Goal: Information Seeking & Learning: Learn about a topic

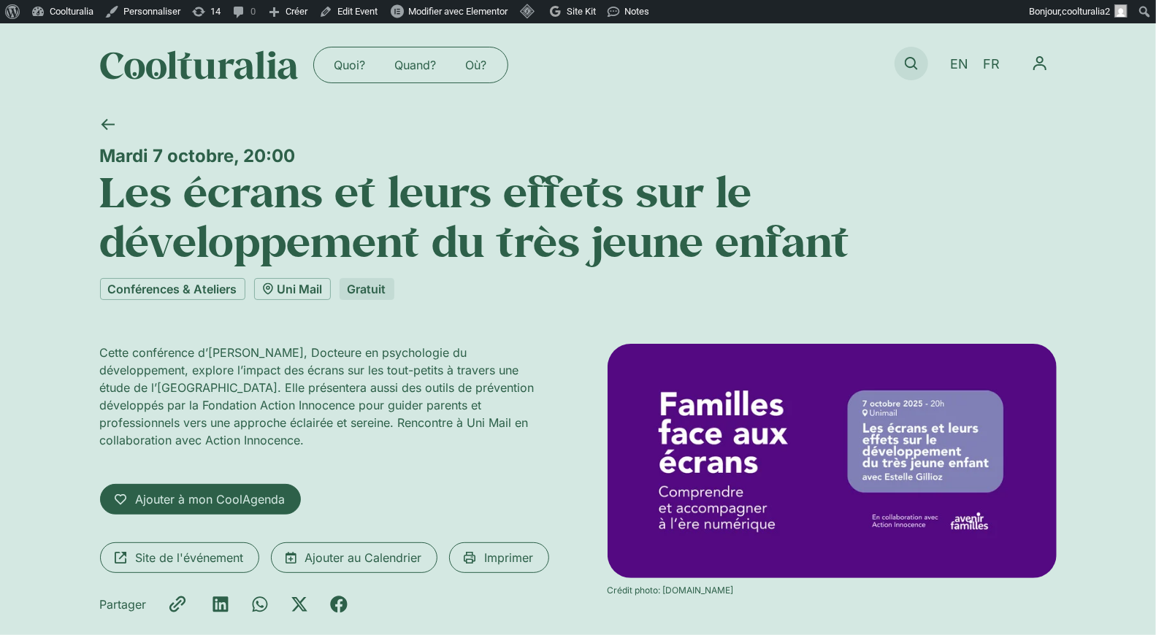
click at [910, 57] on icon at bounding box center [911, 63] width 13 height 13
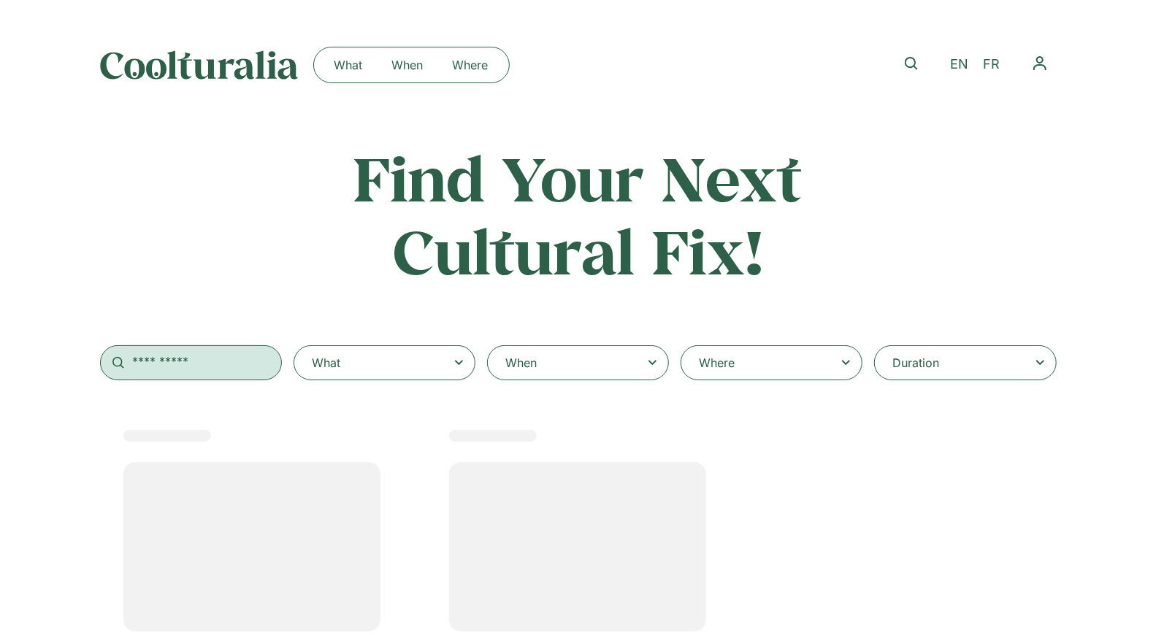
click at [204, 350] on input "text" at bounding box center [191, 362] width 182 height 35
select select
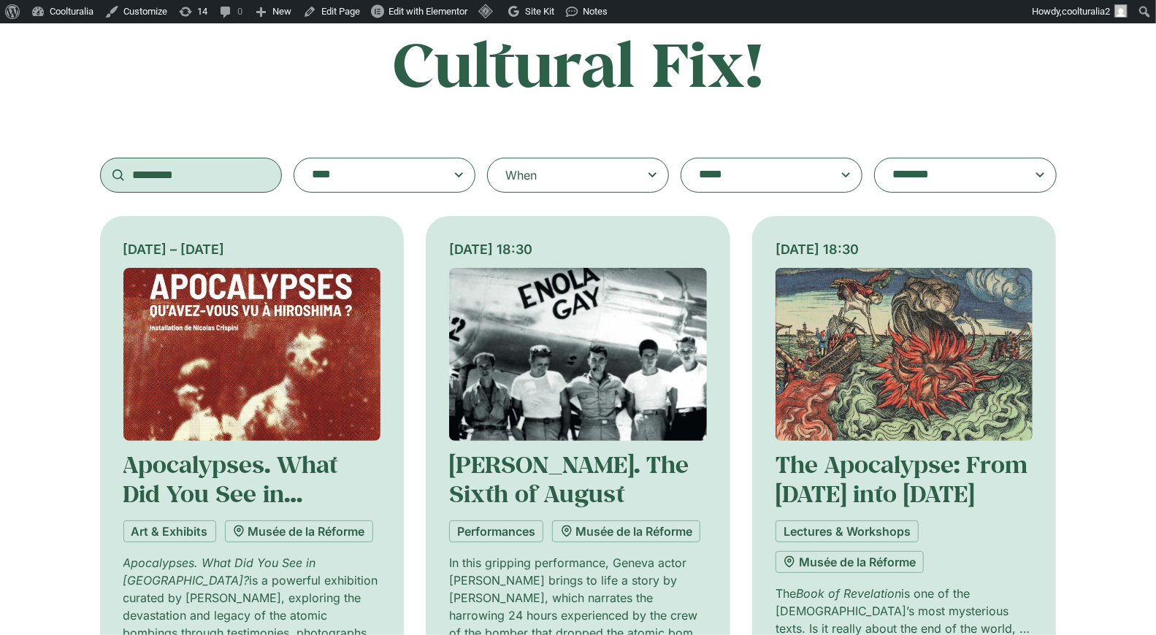
scroll to position [210, 0]
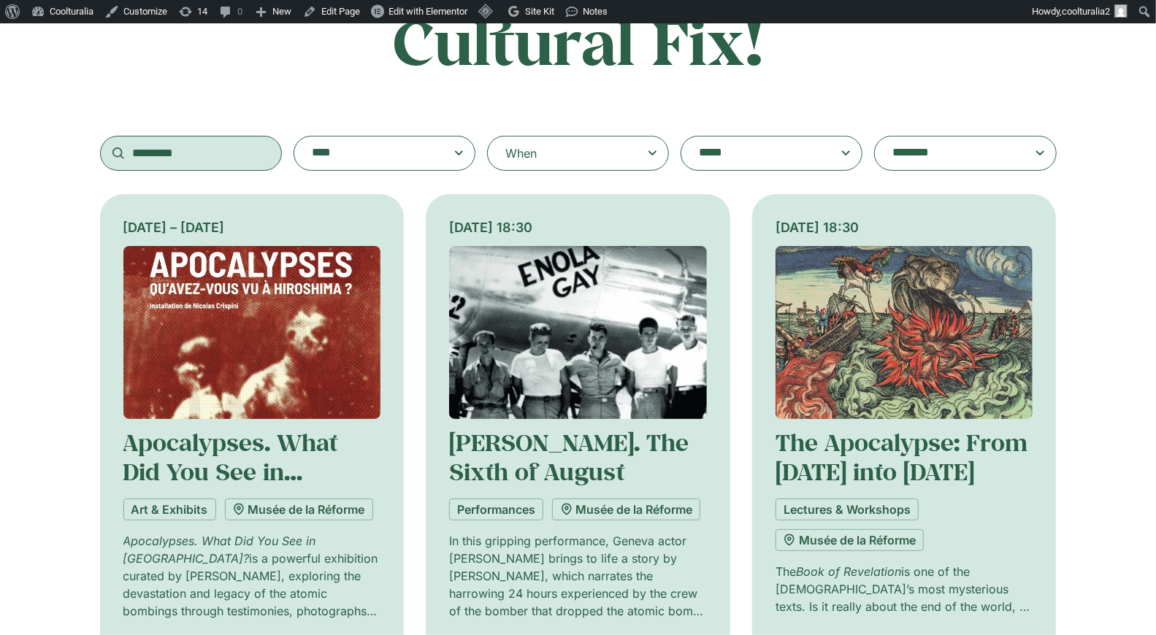
type input "*********"
click at [236, 331] on img at bounding box center [252, 332] width 258 height 173
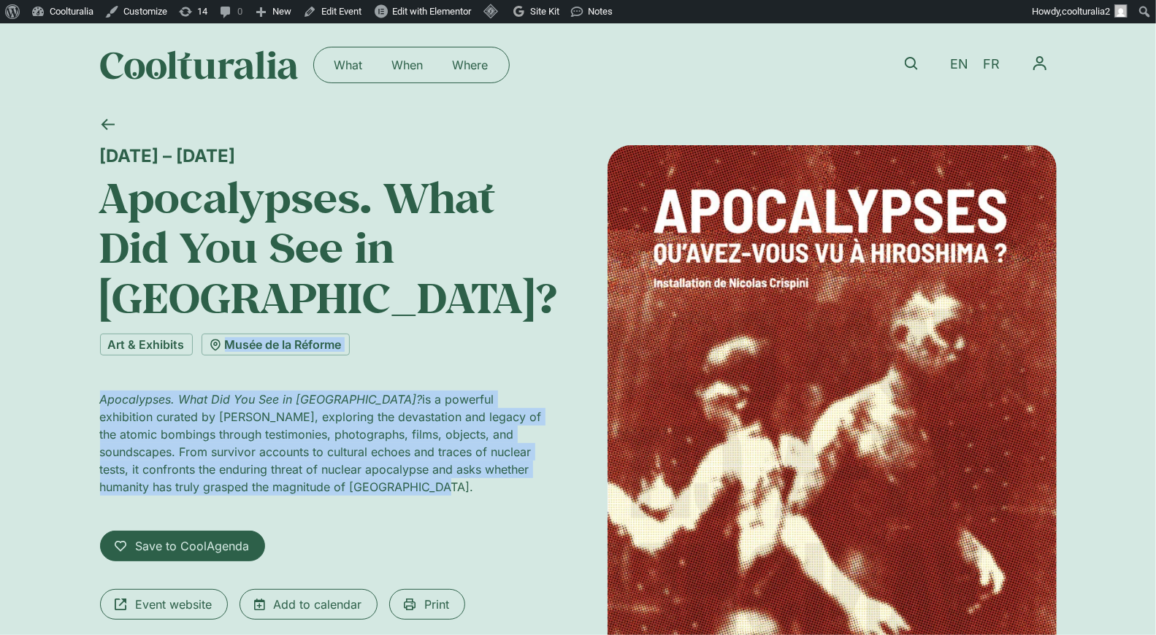
drag, startPoint x: 325, startPoint y: 484, endPoint x: 57, endPoint y: 365, distance: 293.2
click at [57, 365] on div "10 September 2025 – 11 January 2026 Apocalypses. What Did You See in Hiroshima?…" at bounding box center [578, 477] width 1156 height 740
click at [261, 443] on p "Apocalypses. What Did You See in Hiroshima? is a powerful exhibition curated by…" at bounding box center [324, 443] width 449 height 105
drag, startPoint x: 264, startPoint y: 477, endPoint x: 95, endPoint y: 396, distance: 187.1
click at [95, 396] on div "10 September 2025 – 11 January 2026 Apocalypses. What Did You See in Hiroshima?…" at bounding box center [578, 477] width 1156 height 740
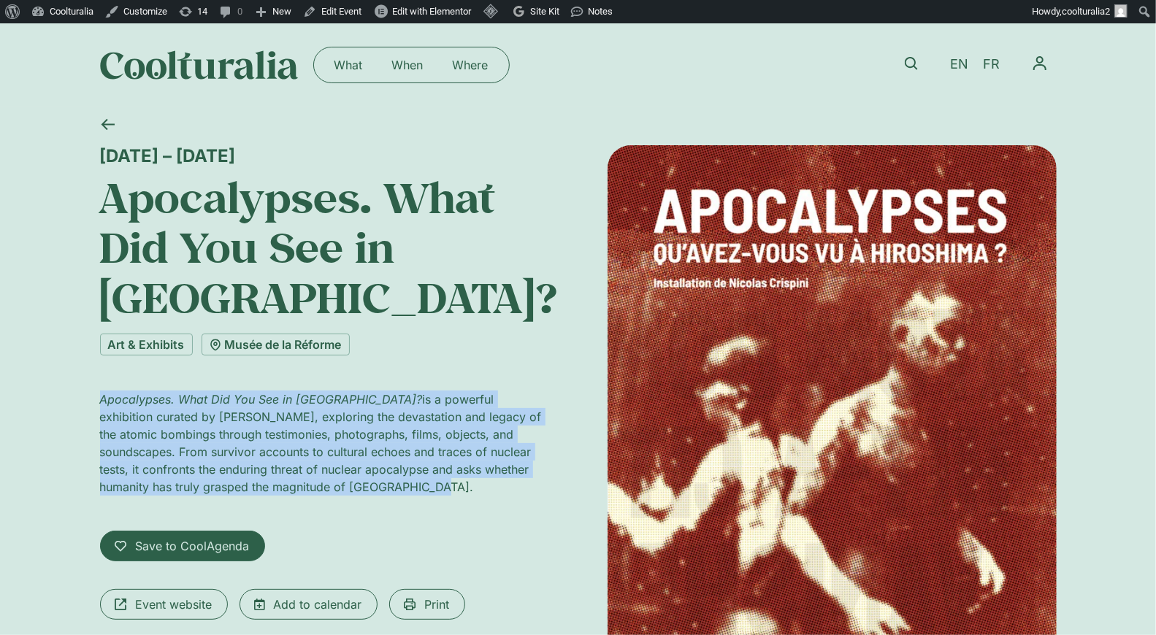
copy p "Apocalypses. What Did You See in Hiroshima? is a powerful exhibition curated by…"
click at [331, 12] on link "Edit Event" at bounding box center [332, 11] width 70 height 23
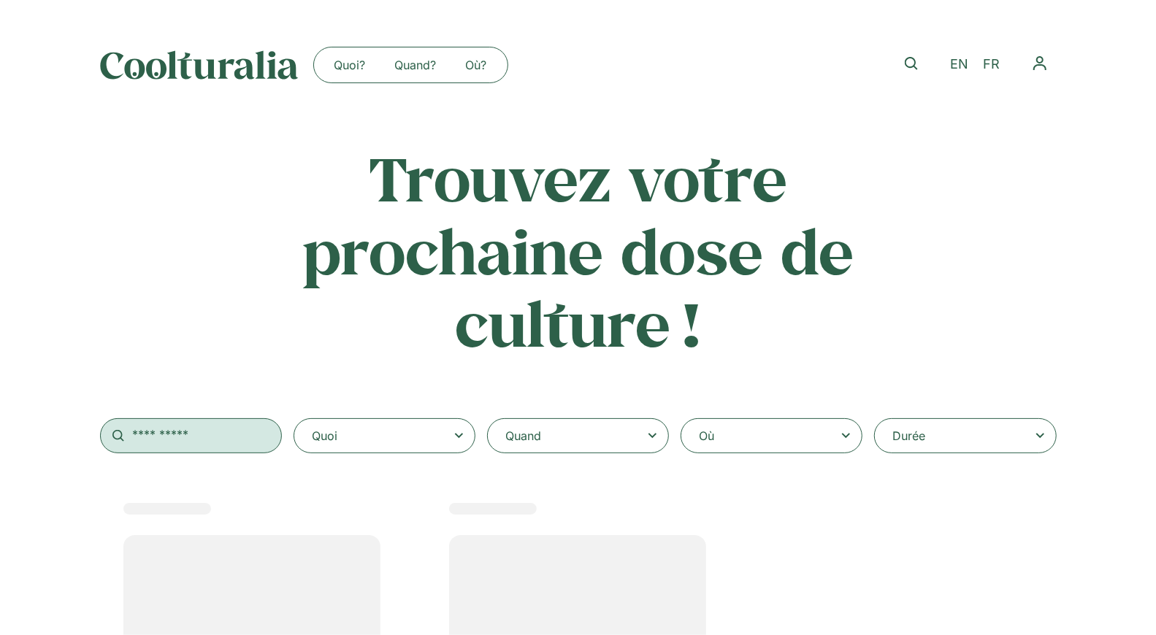
click at [179, 428] on input "text" at bounding box center [191, 435] width 182 height 35
select select
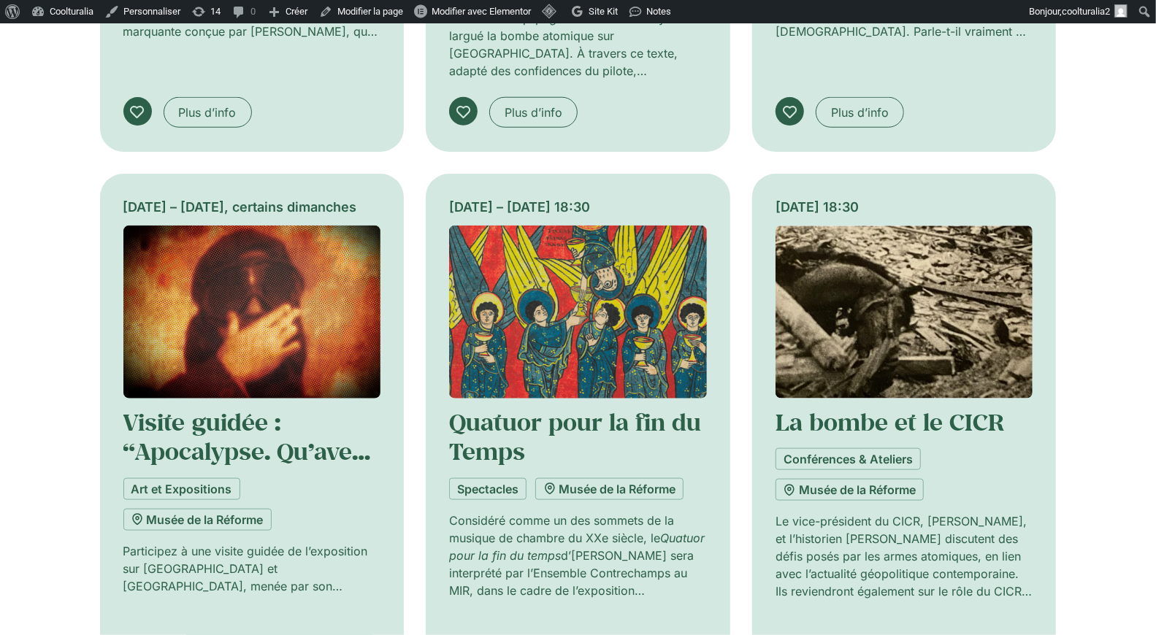
type input "*********"
click at [202, 342] on img at bounding box center [252, 312] width 258 height 173
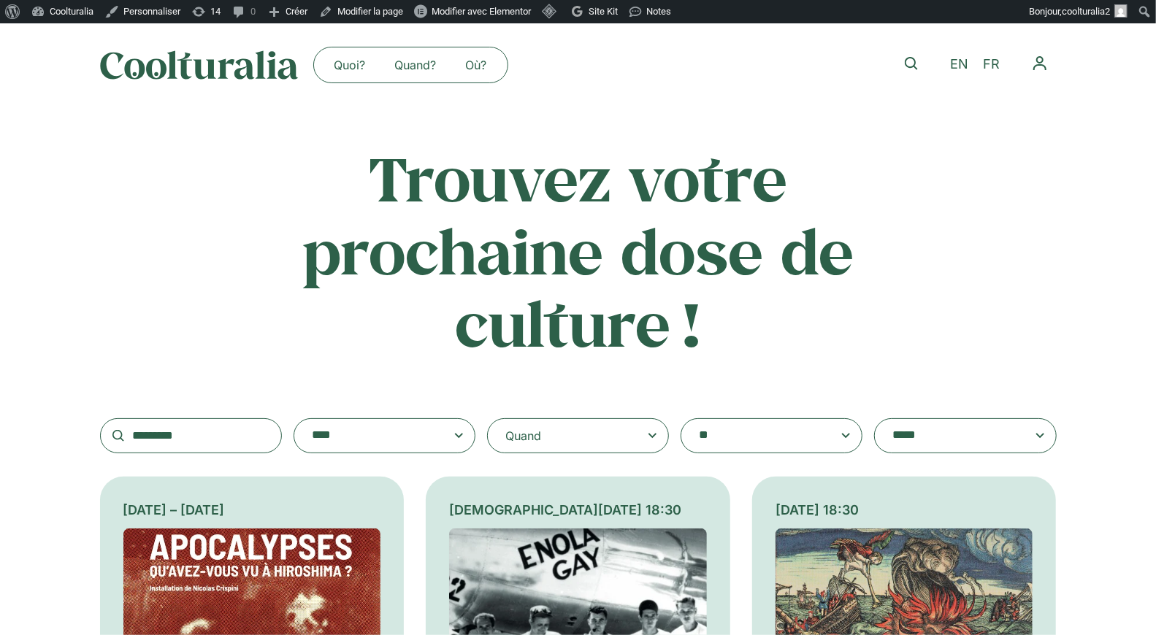
scroll to position [15, 0]
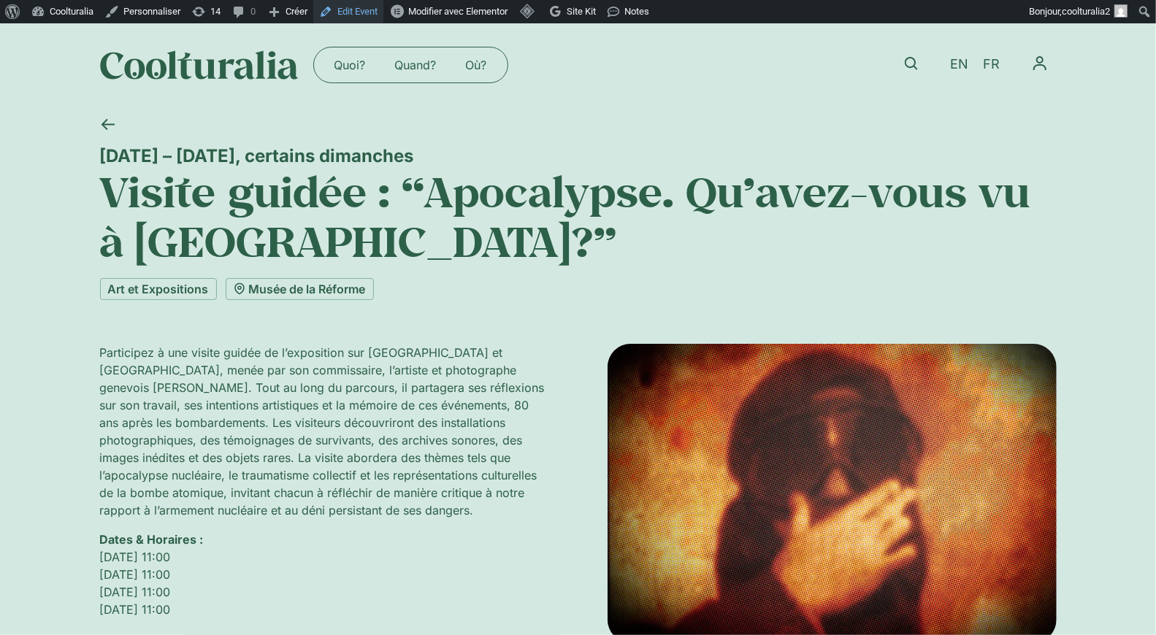
click at [359, 9] on link "Edit Event" at bounding box center [348, 11] width 70 height 23
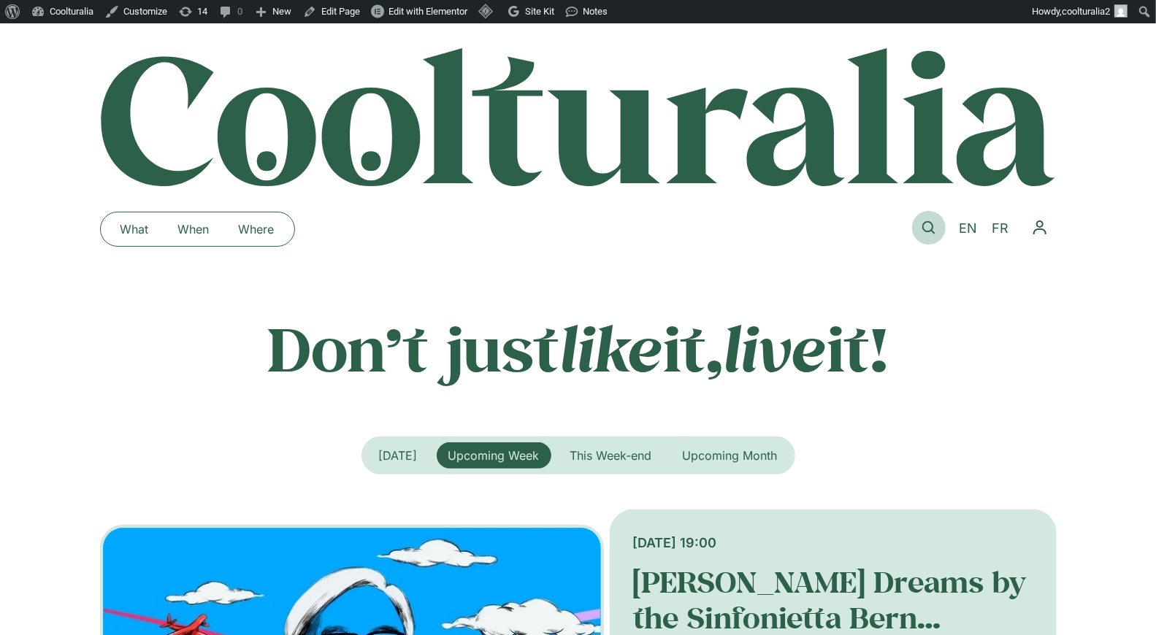
click at [926, 231] on icon at bounding box center [928, 227] width 13 height 13
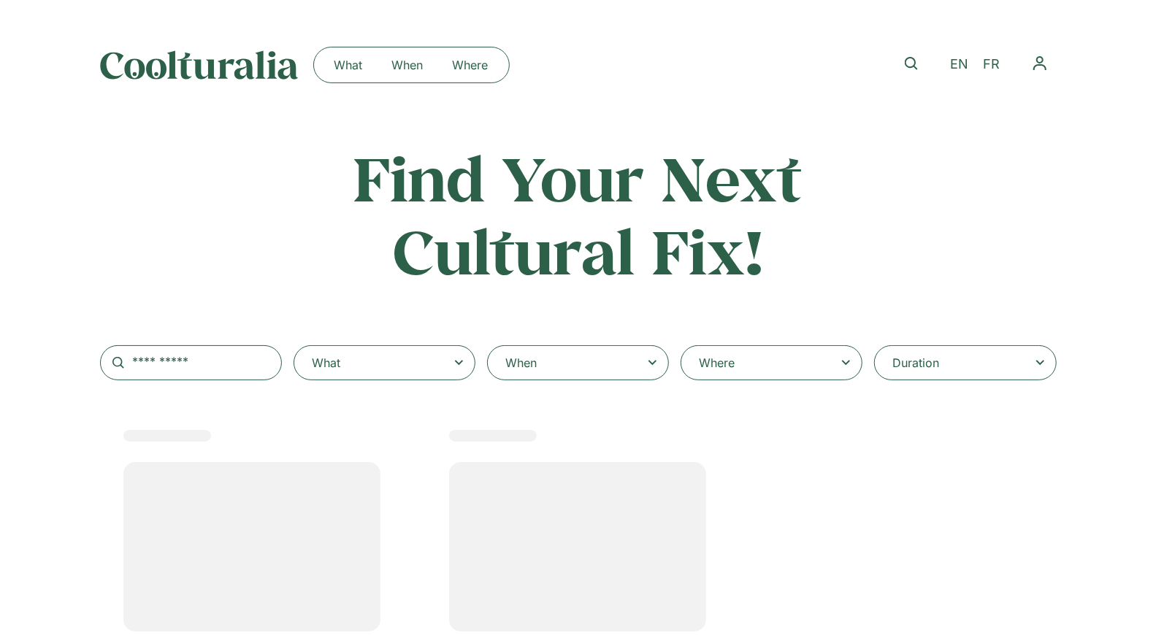
drag, startPoint x: 429, startPoint y: 372, endPoint x: 402, endPoint y: 371, distance: 27.1
click at [429, 372] on div "What" at bounding box center [385, 362] width 182 height 35
click at [0, 0] on select "**********" at bounding box center [0, 0] width 0 height 0
click at [453, 362] on icon at bounding box center [459, 363] width 18 height 18
click at [0, 0] on select "**********" at bounding box center [0, 0] width 0 height 0
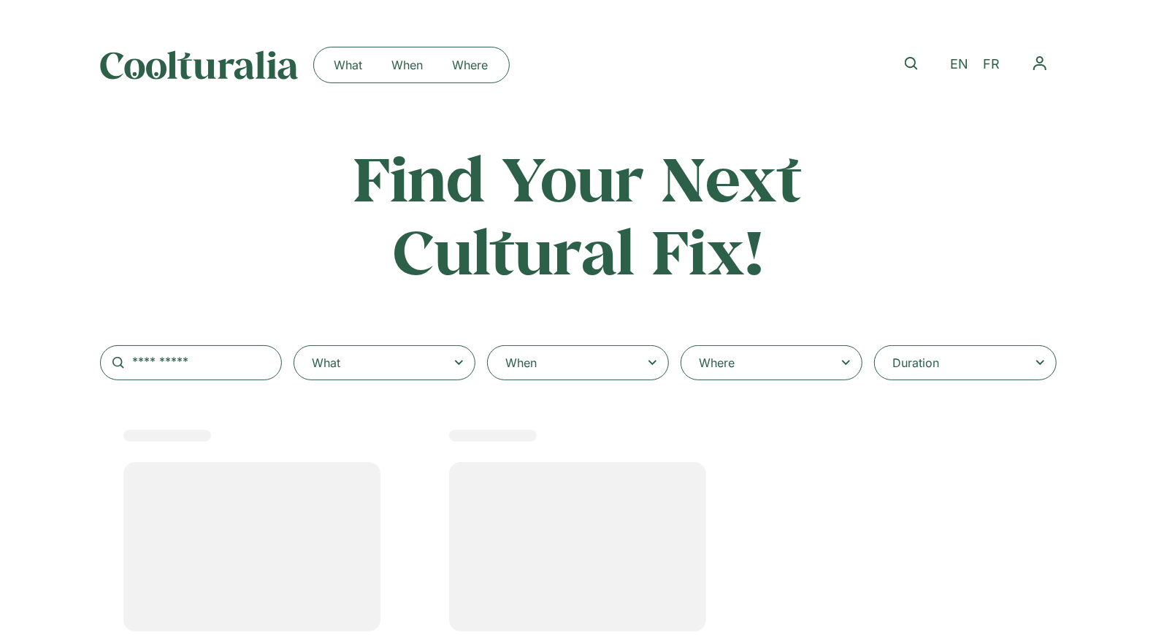
click at [456, 363] on icon at bounding box center [459, 362] width 8 height 5
click at [0, 0] on select "**********" at bounding box center [0, 0] width 0 height 0
select select
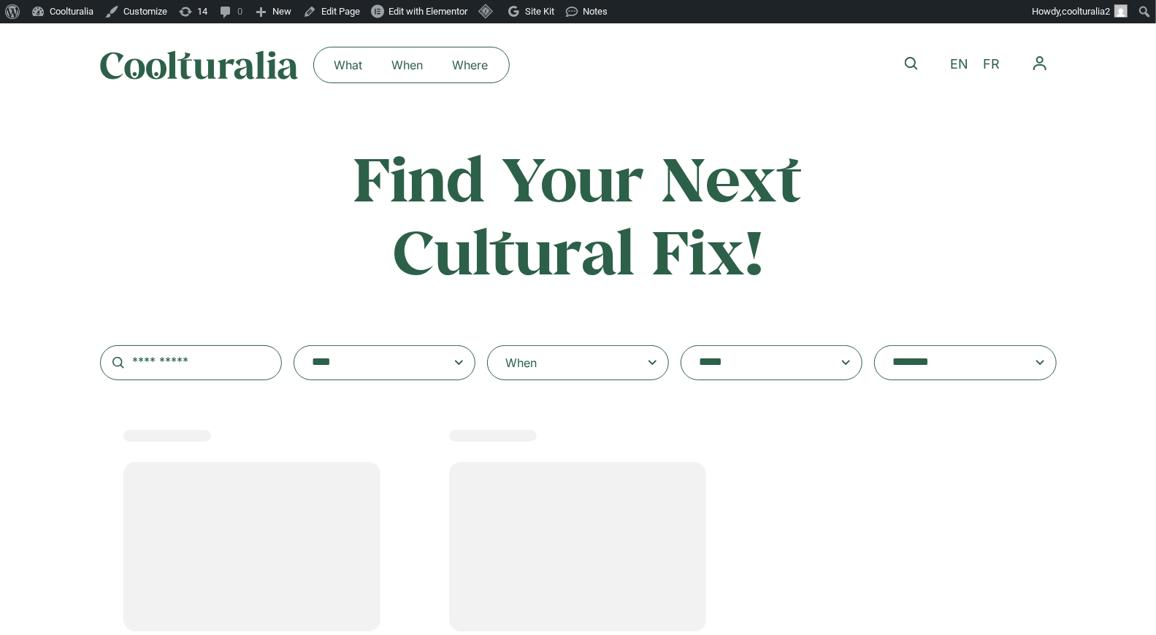
click at [457, 364] on span at bounding box center [384, 363] width 157 height 20
click at [294, 346] on select "**********" at bounding box center [294, 345] width 1 height 1
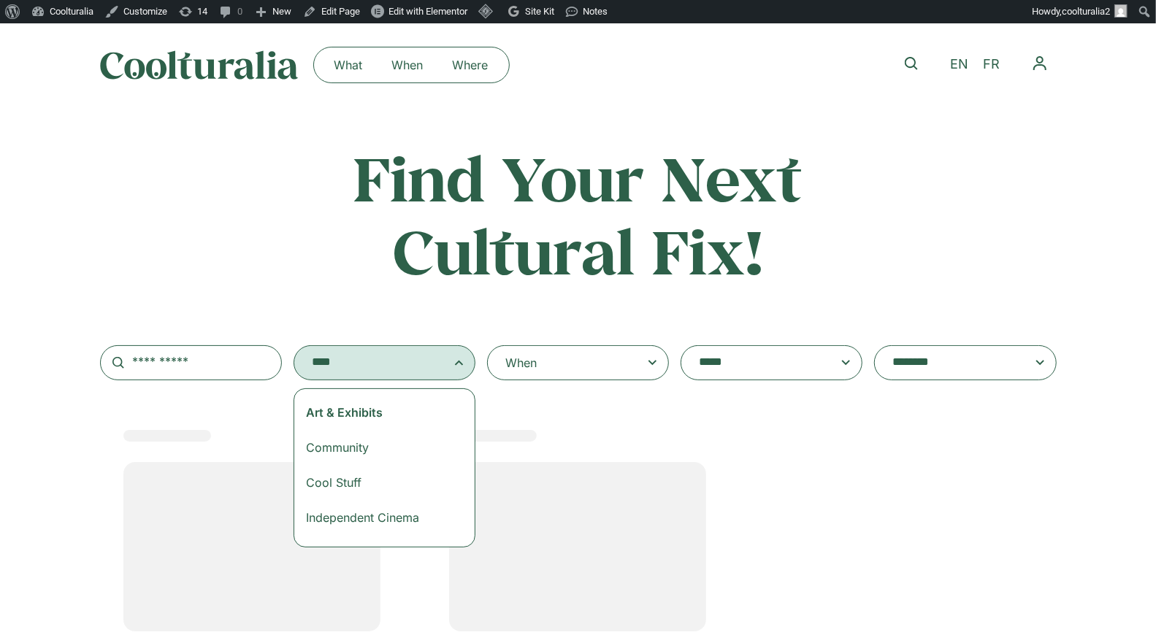
click at [378, 374] on span at bounding box center [385, 362] width 182 height 35
click at [294, 346] on select "**********" at bounding box center [294, 345] width 1 height 1
click at [372, 358] on textarea "**********" at bounding box center [370, 363] width 117 height 20
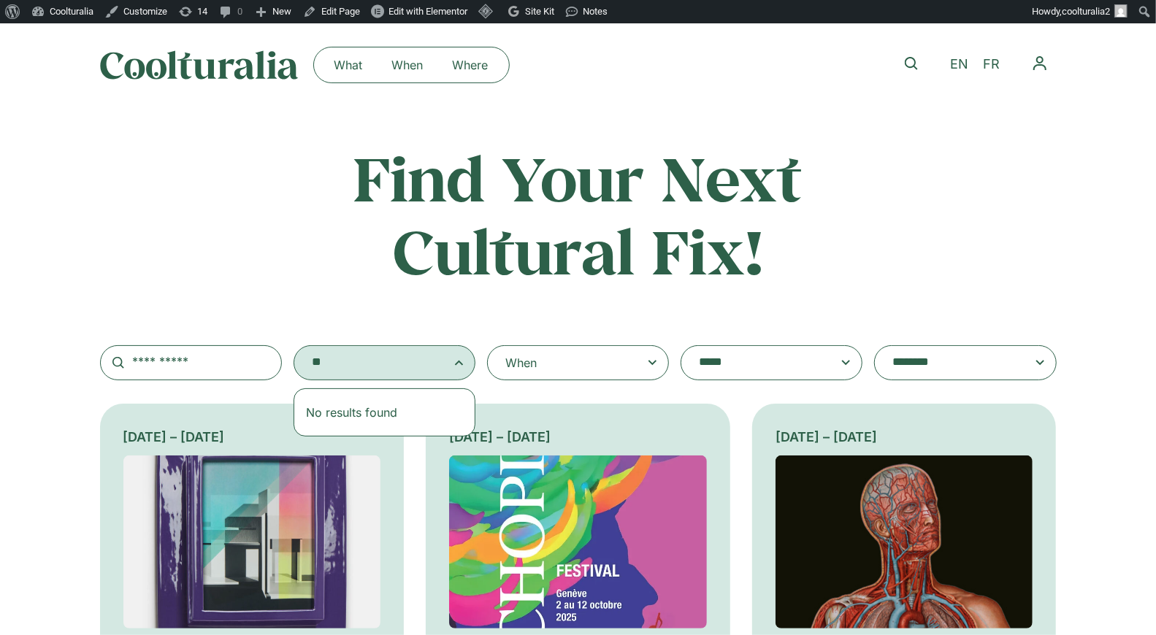
type textarea "*"
type textarea "**"
select select "***"
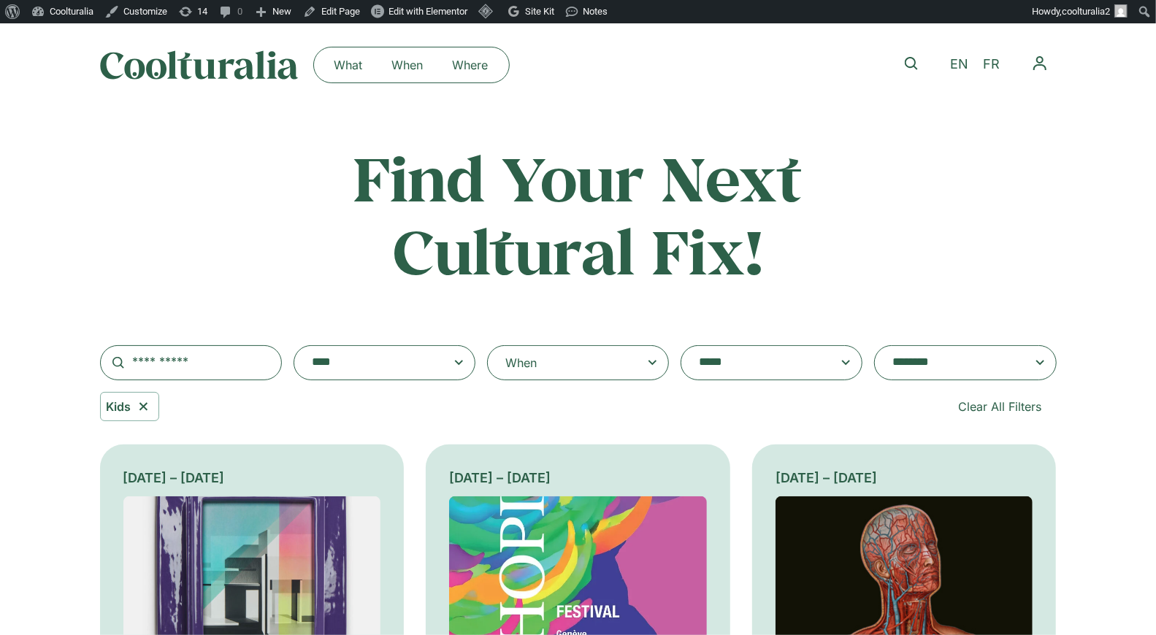
scroll to position [60, 0]
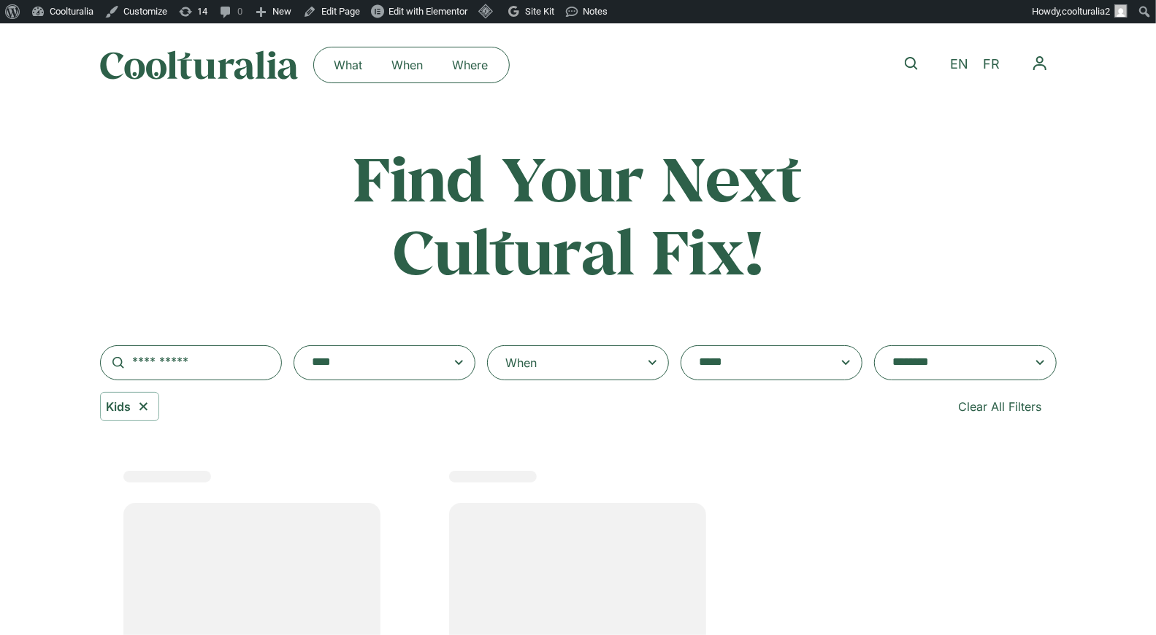
click at [555, 361] on div "When" at bounding box center [578, 362] width 182 height 35
click at [0, 0] on input "When" at bounding box center [0, 0] width 0 height 0
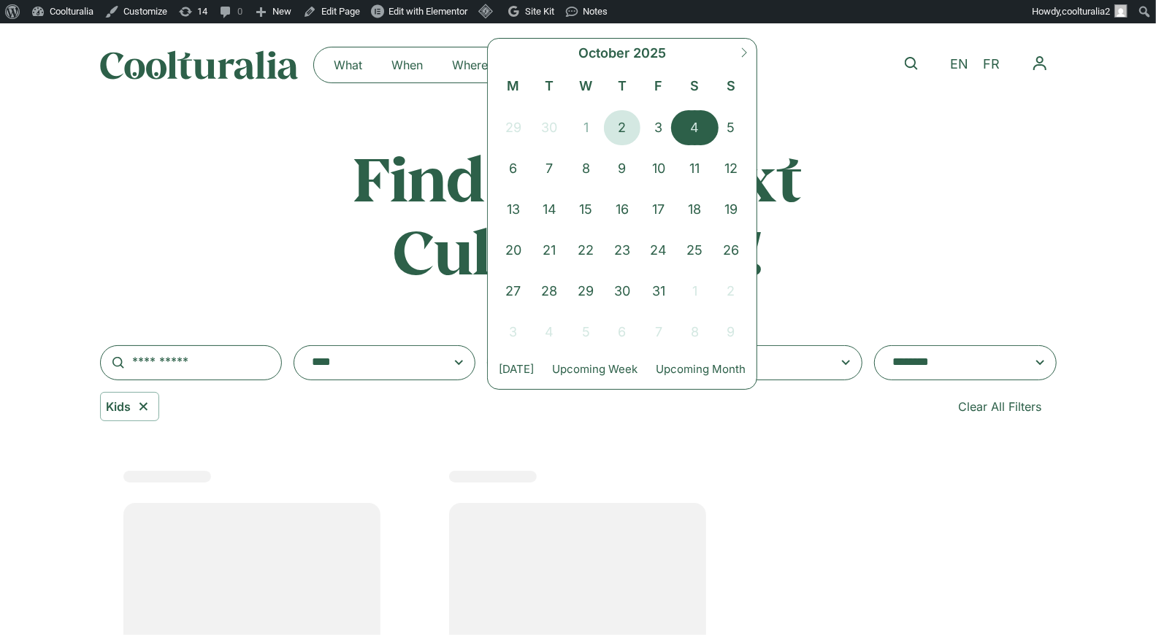
click at [691, 118] on span "4" at bounding box center [695, 127] width 37 height 35
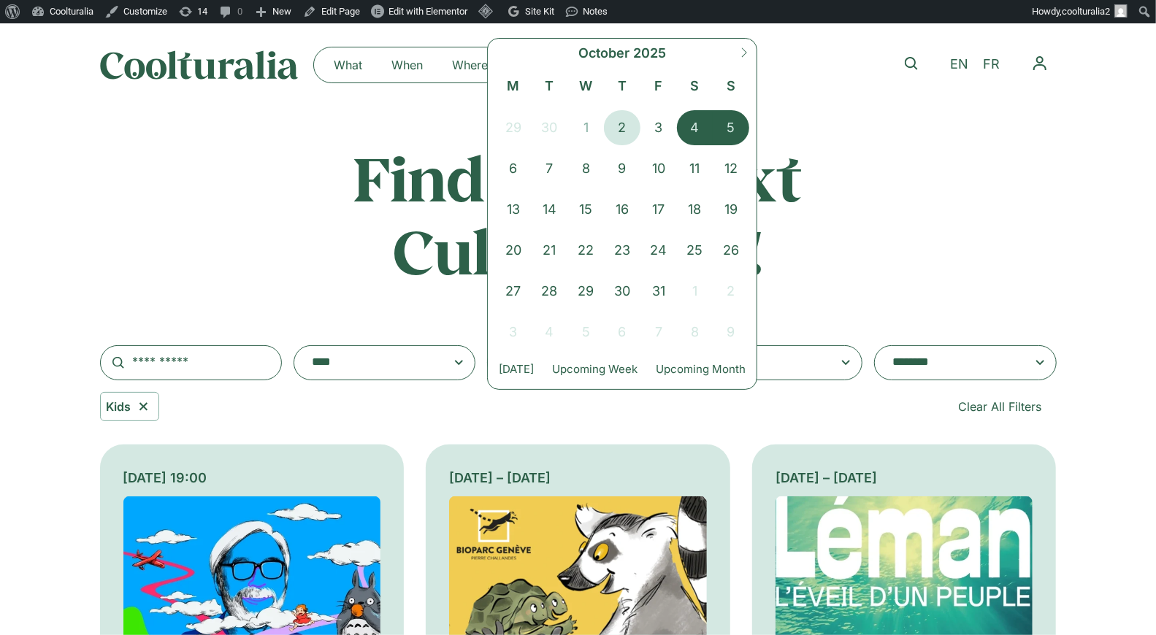
click at [718, 124] on span "5" at bounding box center [731, 127] width 37 height 35
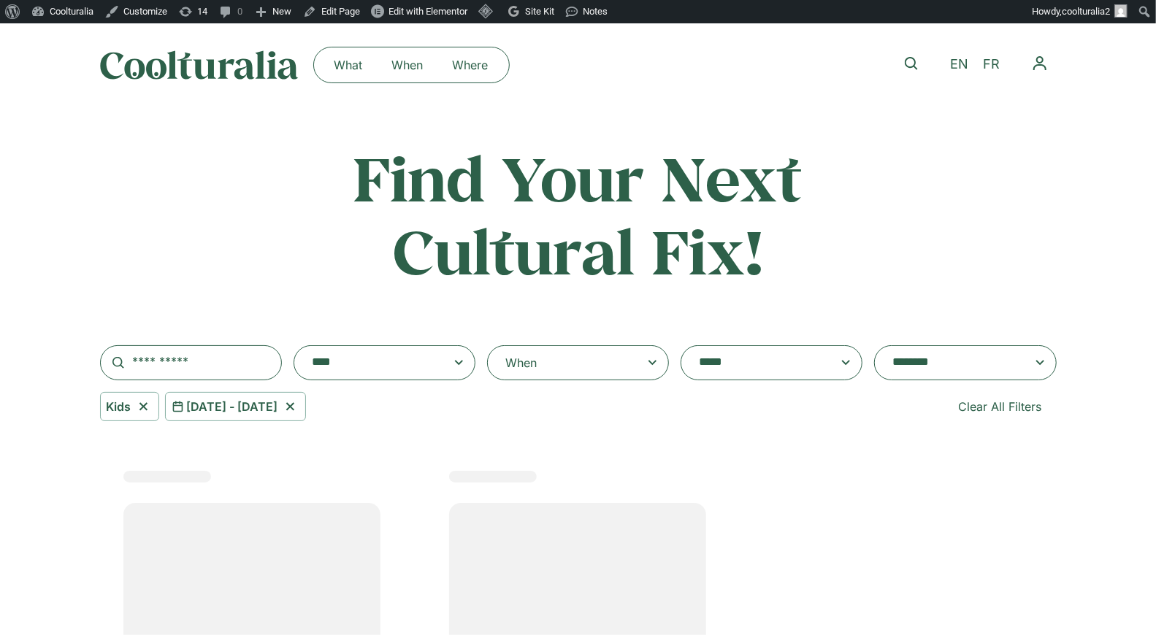
click at [385, 360] on textarea "**********" at bounding box center [370, 363] width 117 height 20
click at [449, 287] on h2 "Find Your Next Cultural Fix!" at bounding box center [578, 214] width 574 height 145
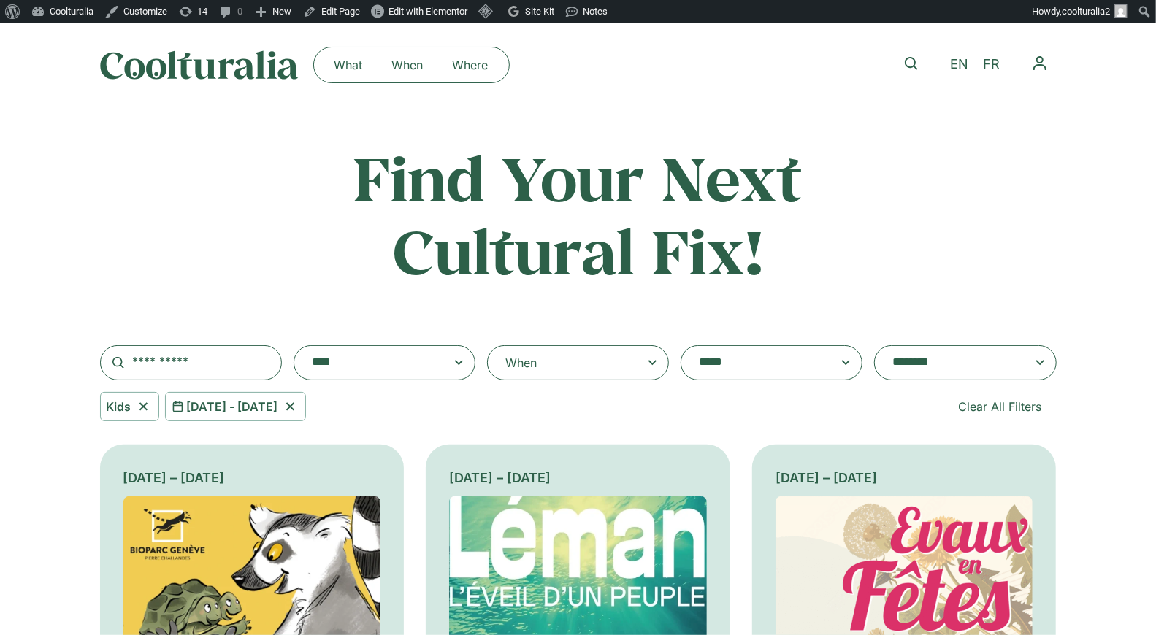
click at [427, 368] on textarea "**********" at bounding box center [370, 363] width 117 height 20
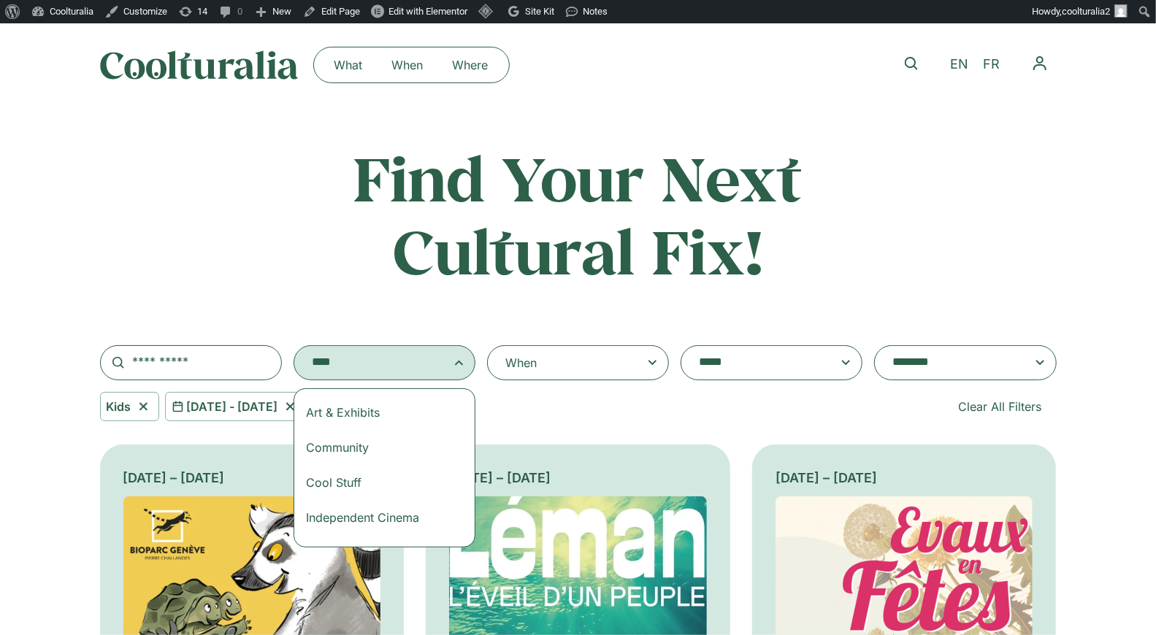
click at [594, 256] on h2 "Find Your Next Cultural Fix!" at bounding box center [578, 214] width 574 height 145
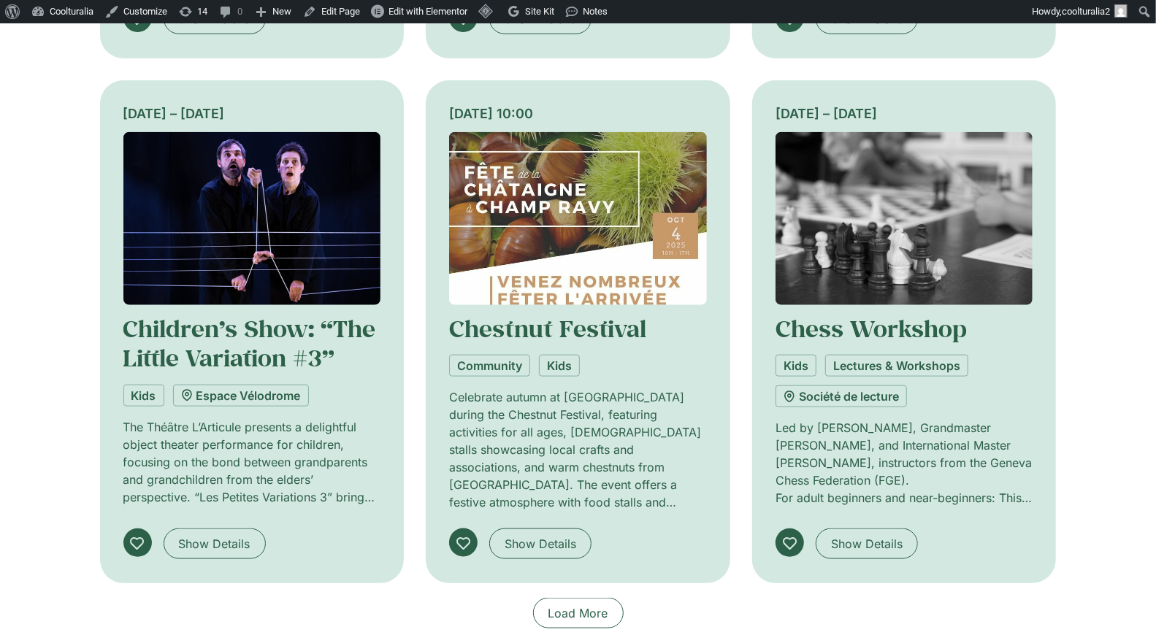
scroll to position [891, 0]
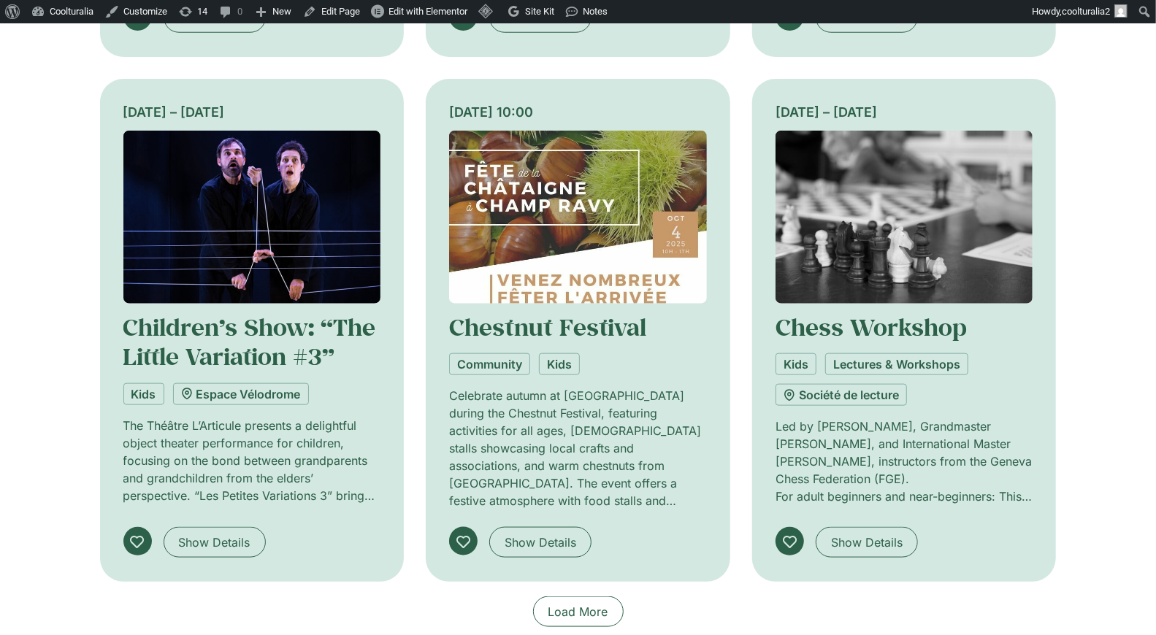
click at [309, 202] on img at bounding box center [252, 217] width 258 height 173
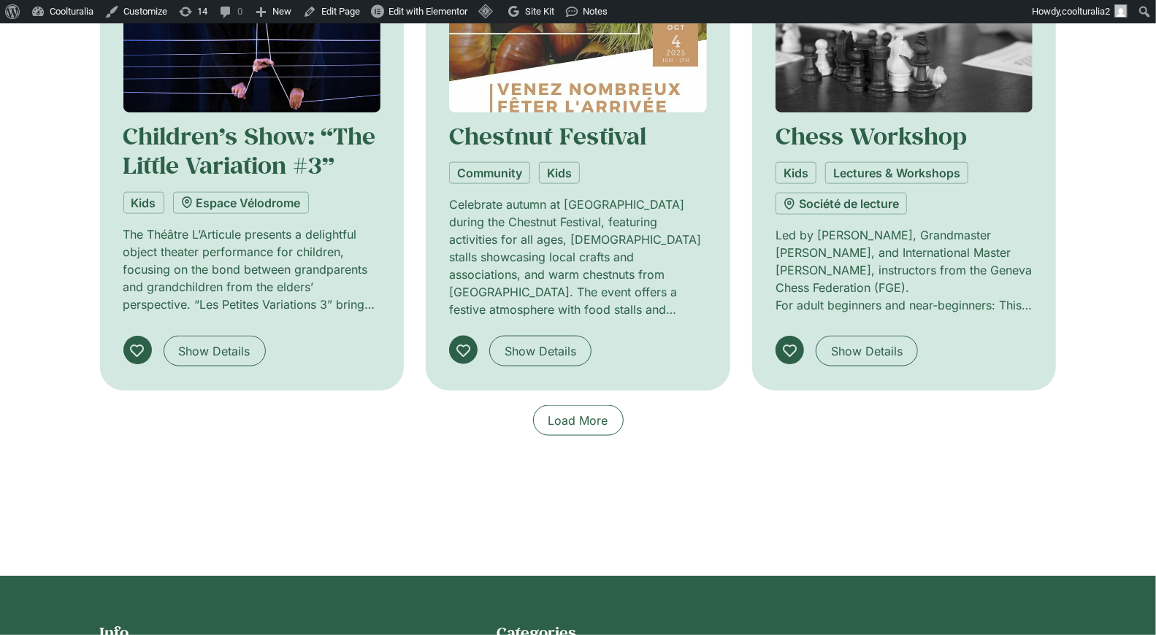
scroll to position [1085, 0]
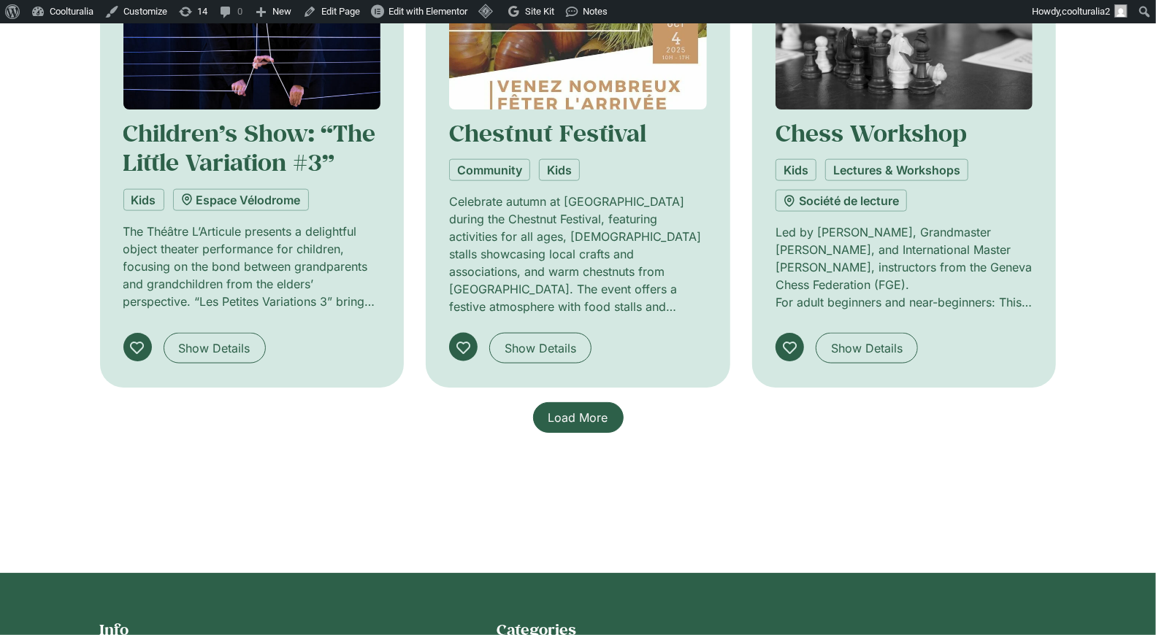
click at [571, 417] on span "Load More" at bounding box center [578, 418] width 60 height 18
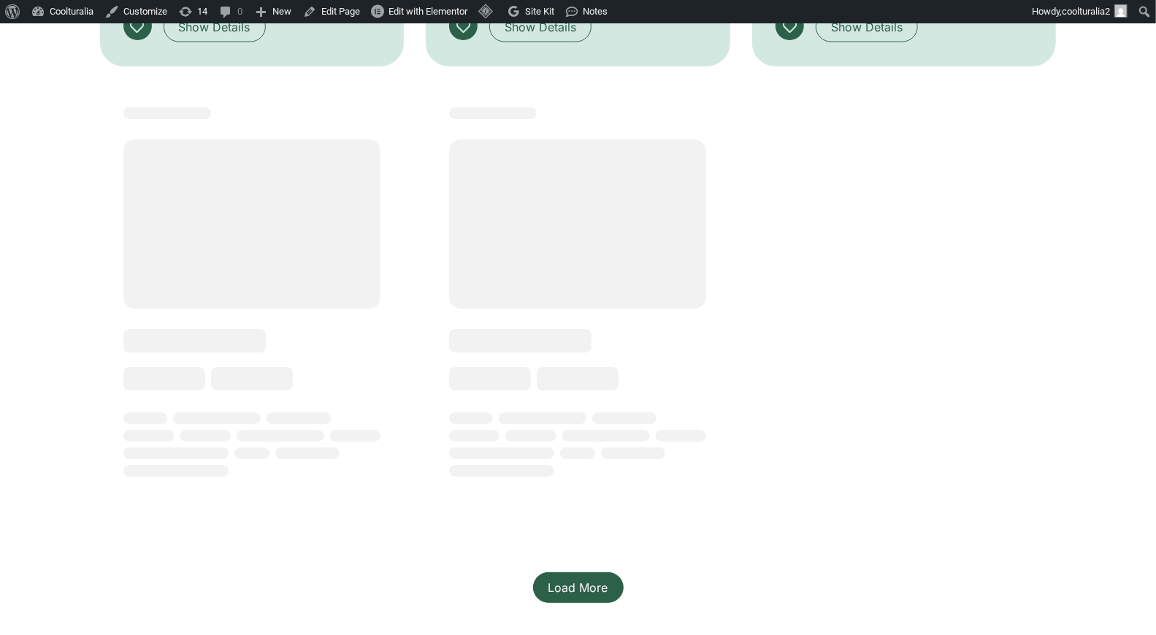
scroll to position [1403, 0]
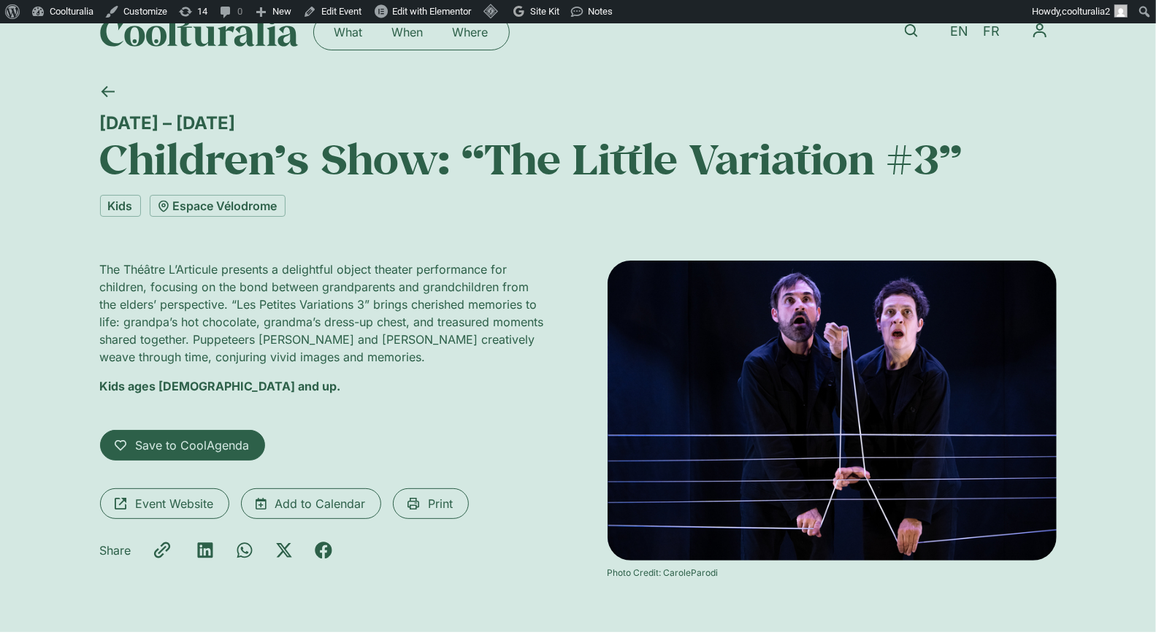
scroll to position [34, 0]
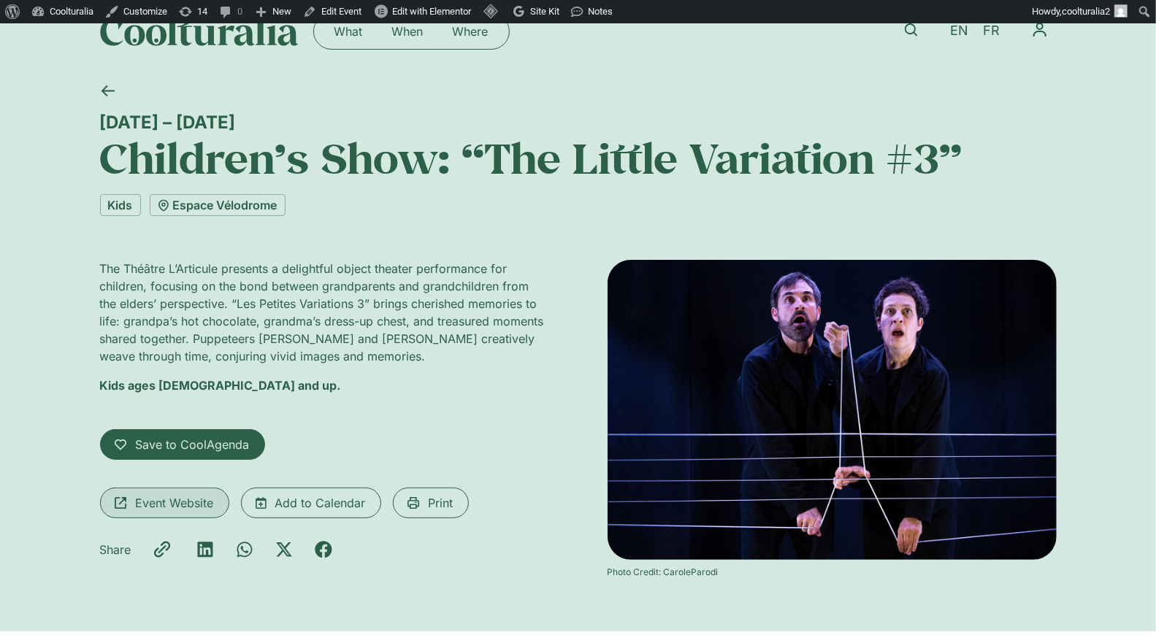
click at [209, 496] on span "Event Website" at bounding box center [175, 503] width 78 height 18
click at [346, 13] on link "Edit Event" at bounding box center [332, 11] width 70 height 23
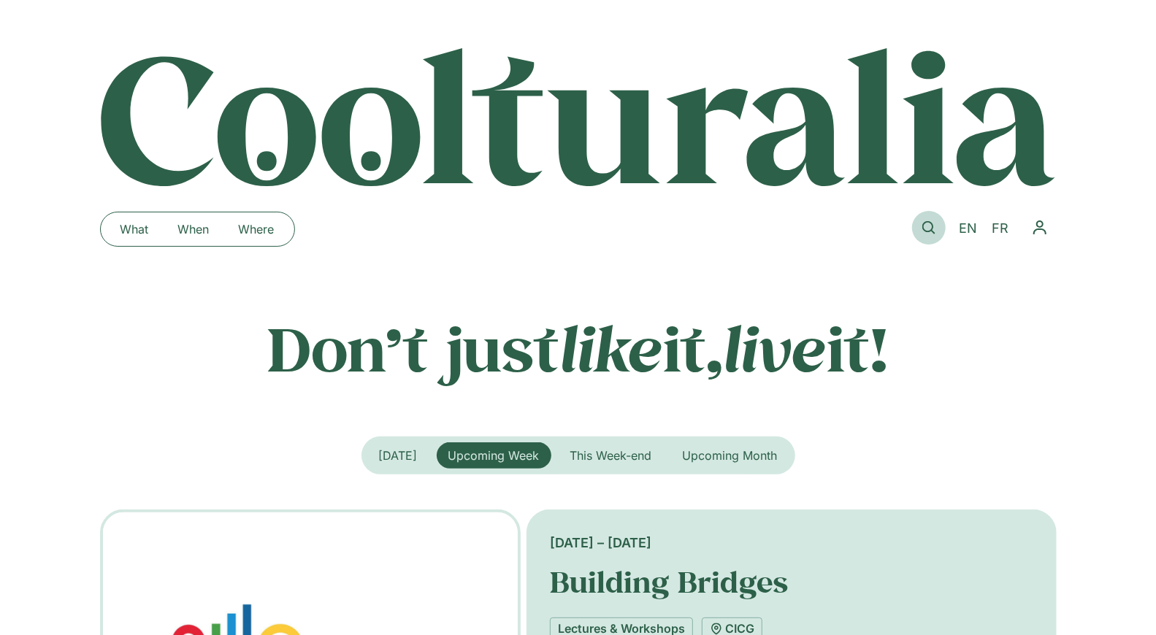
click at [926, 221] on icon at bounding box center [928, 227] width 13 height 13
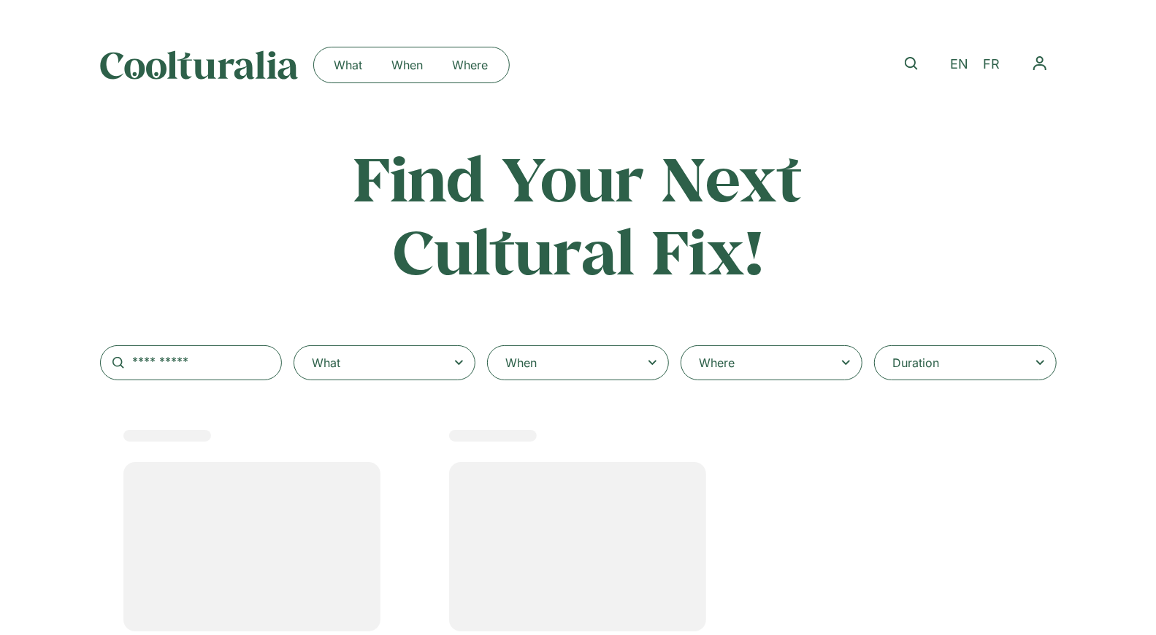
select select
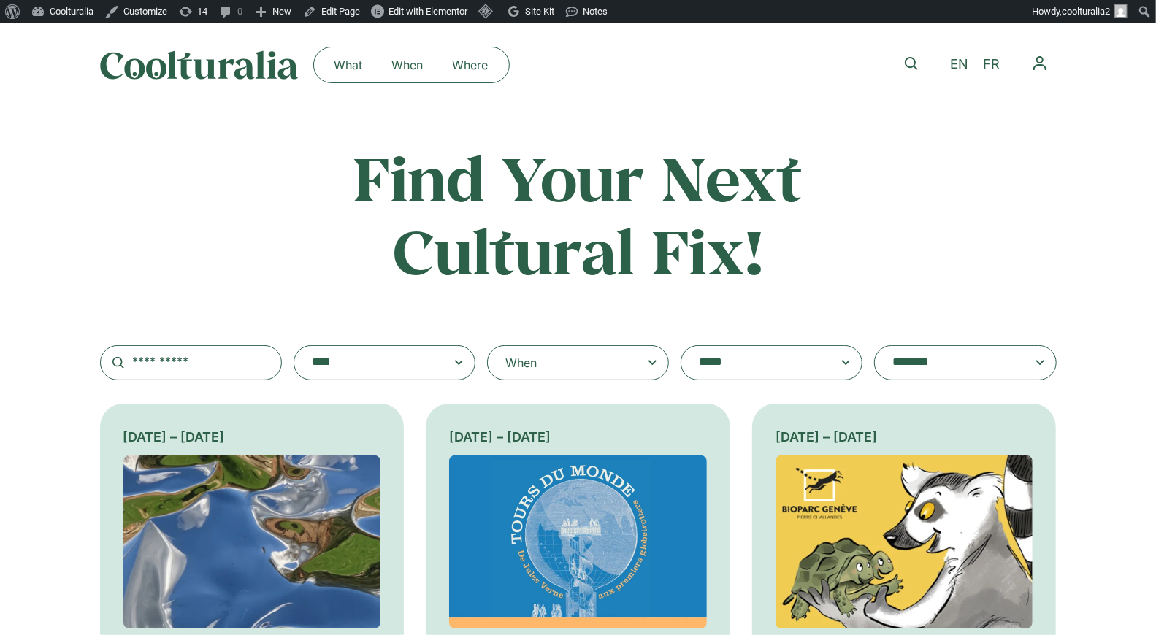
click at [635, 368] on div "When" at bounding box center [578, 362] width 182 height 35
click at [0, 0] on input "When" at bounding box center [0, 0] width 0 height 0
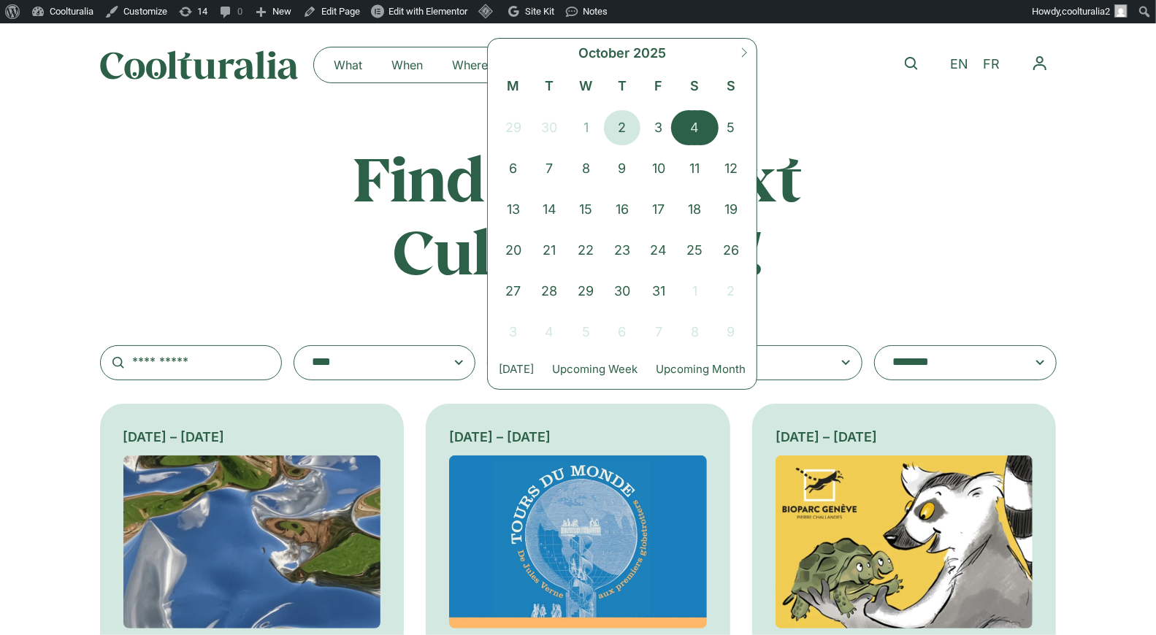
click at [694, 132] on span "4" at bounding box center [695, 127] width 37 height 35
click at [729, 128] on span "5" at bounding box center [731, 127] width 37 height 35
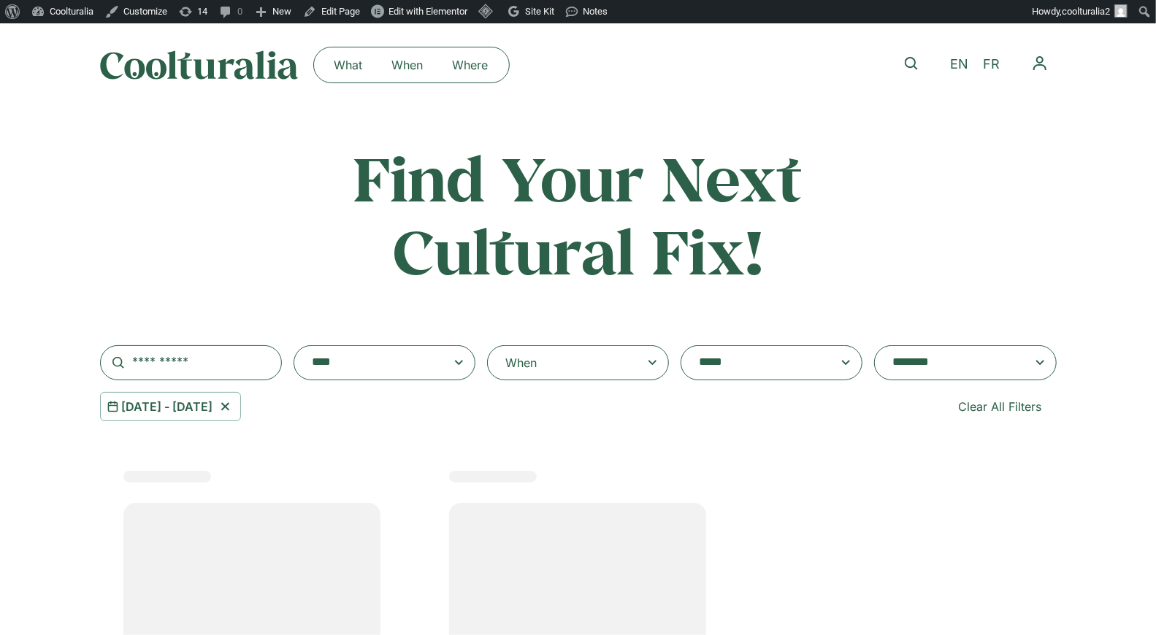
click at [407, 342] on div "**********" at bounding box center [578, 282] width 957 height 280
click at [403, 355] on textarea "**********" at bounding box center [370, 363] width 117 height 20
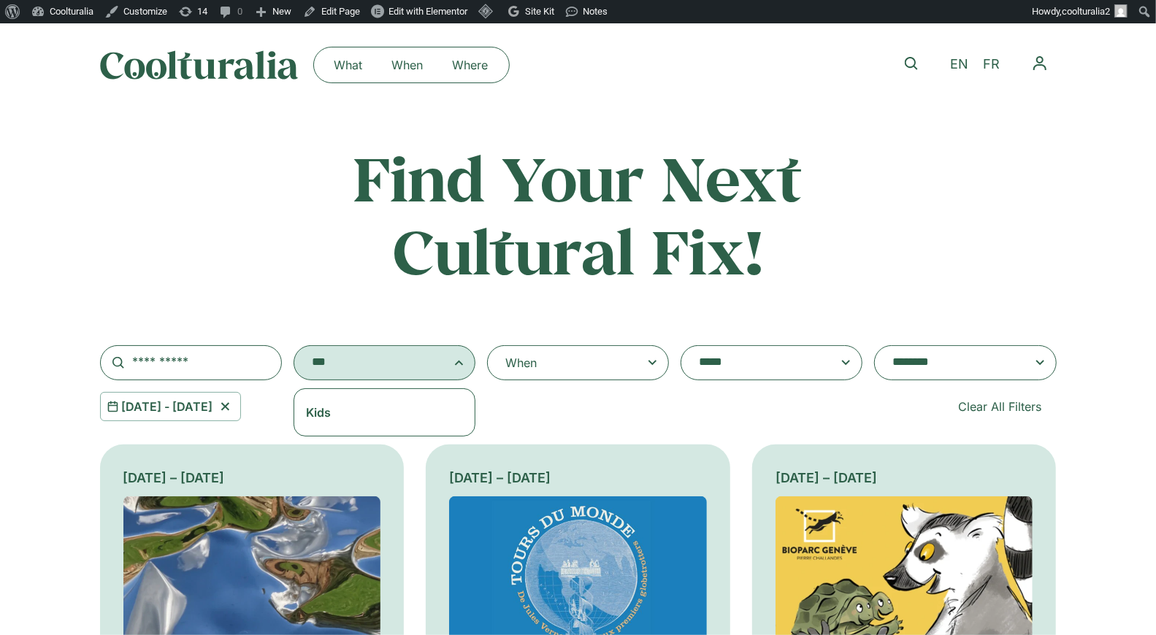
type textarea "***"
select select "***"
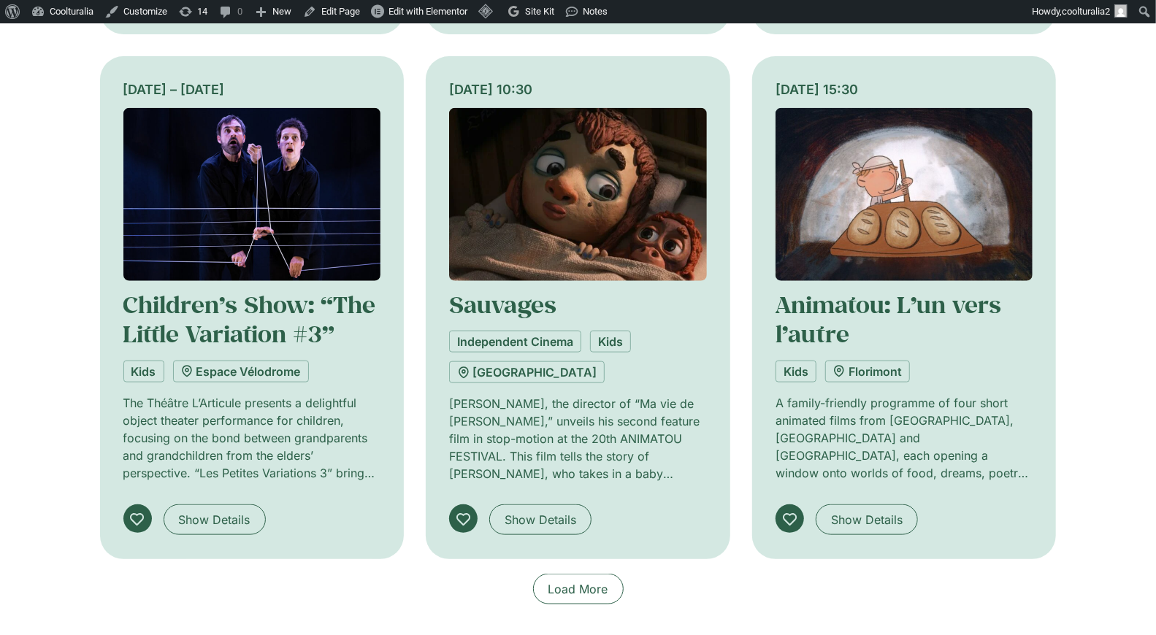
scroll to position [943, 0]
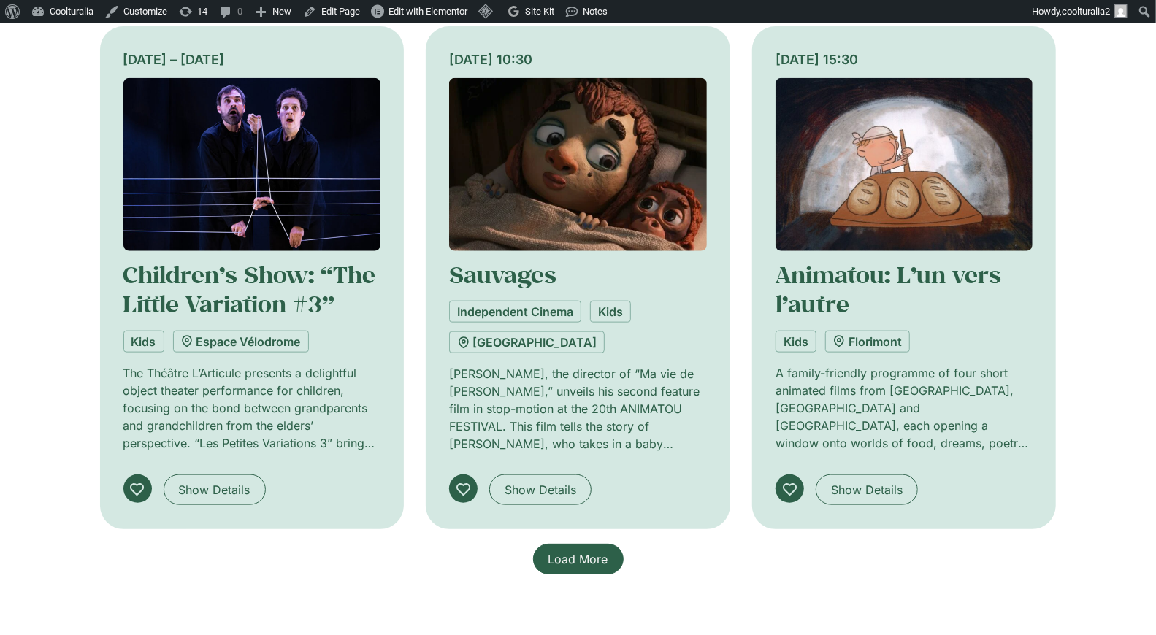
click at [583, 544] on link "Load More" at bounding box center [578, 559] width 91 height 31
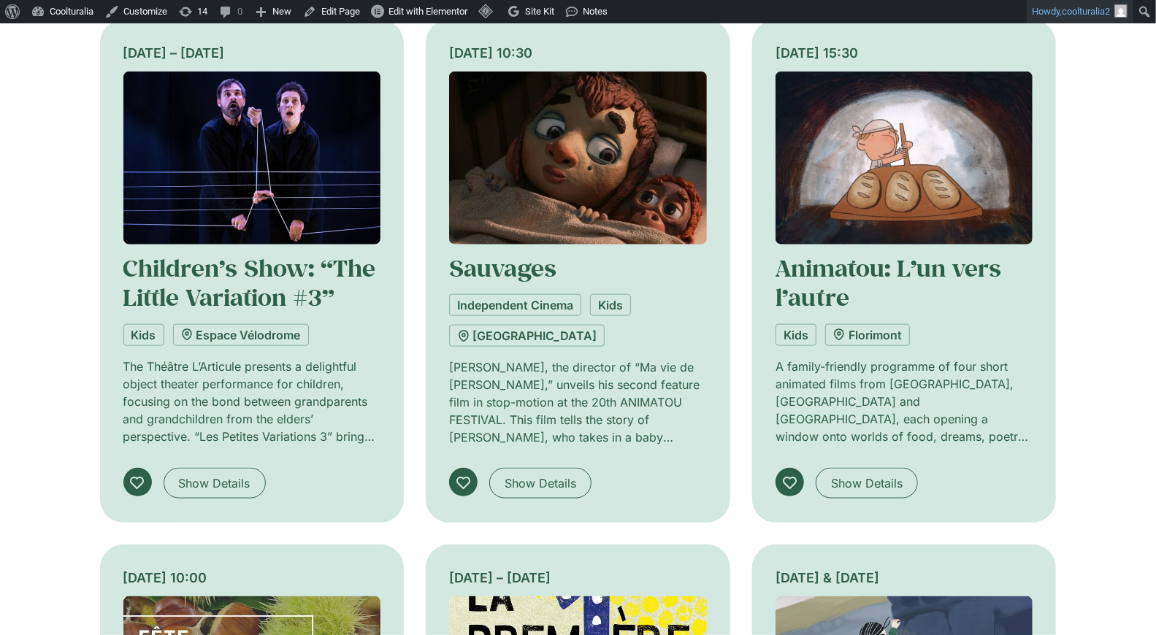
scroll to position [953, 0]
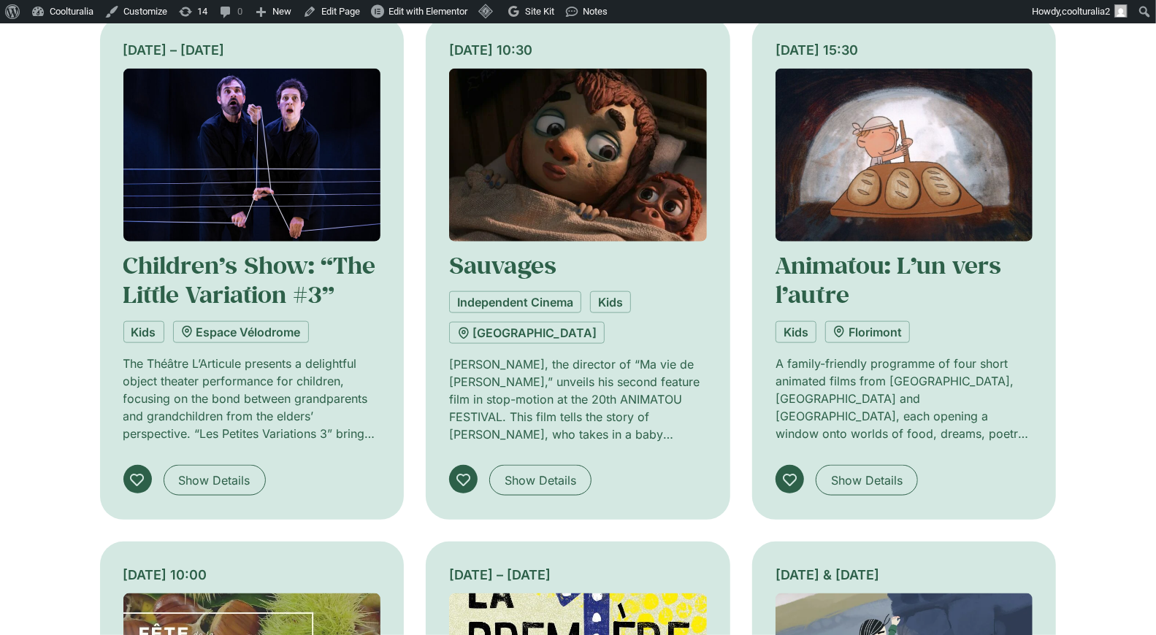
click at [640, 200] on img at bounding box center [578, 155] width 258 height 173
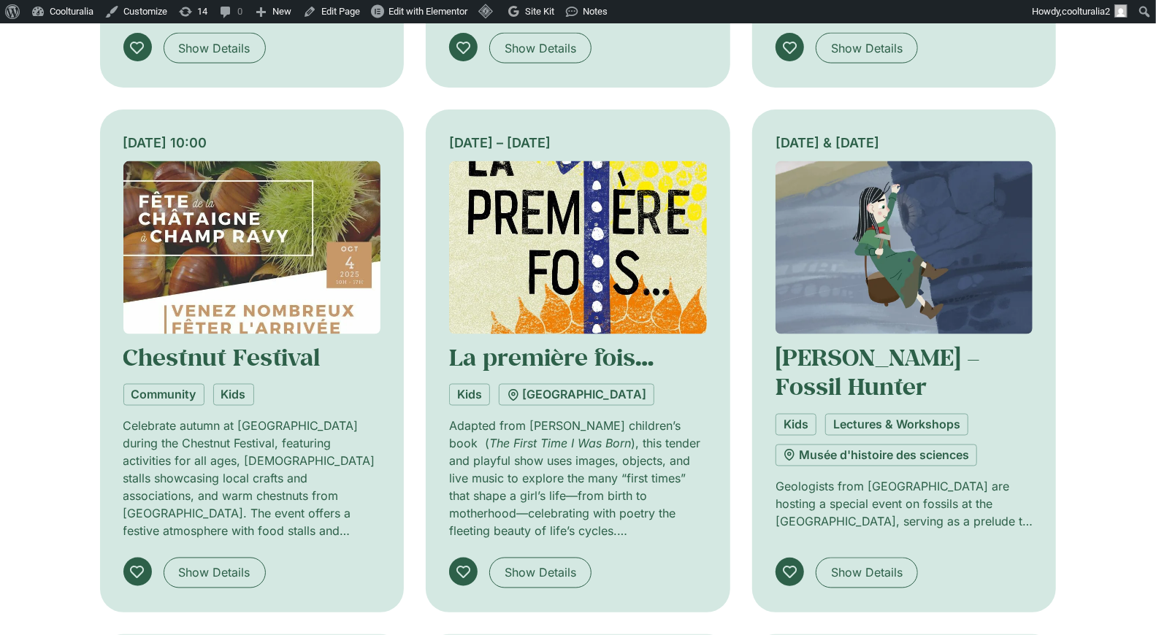
scroll to position [1389, 0]
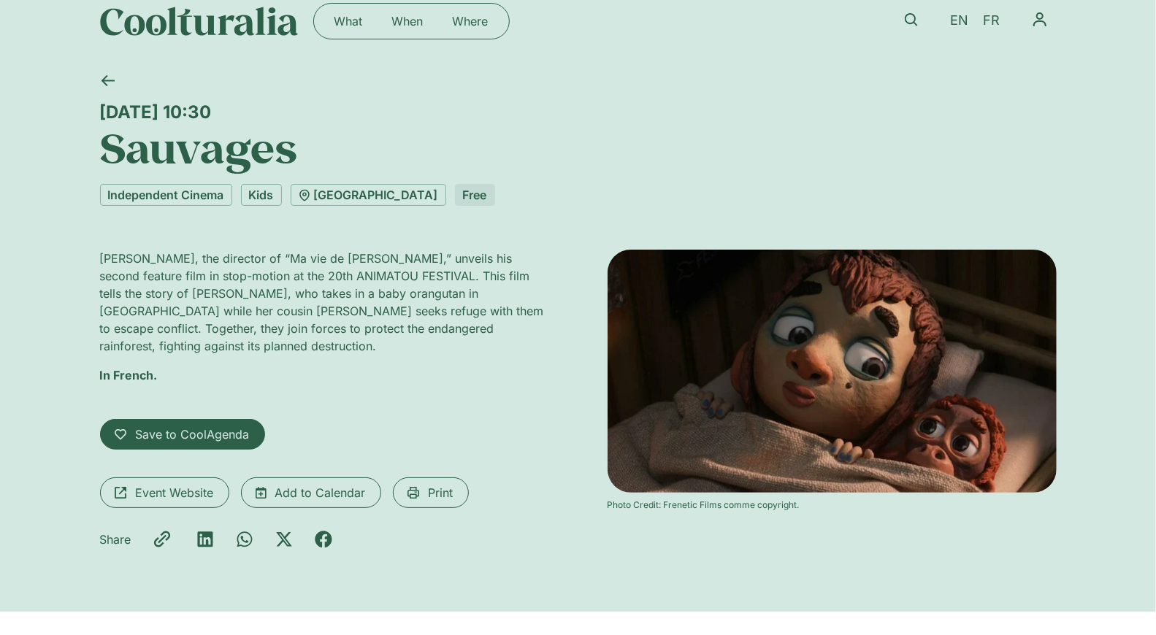
scroll to position [47, 0]
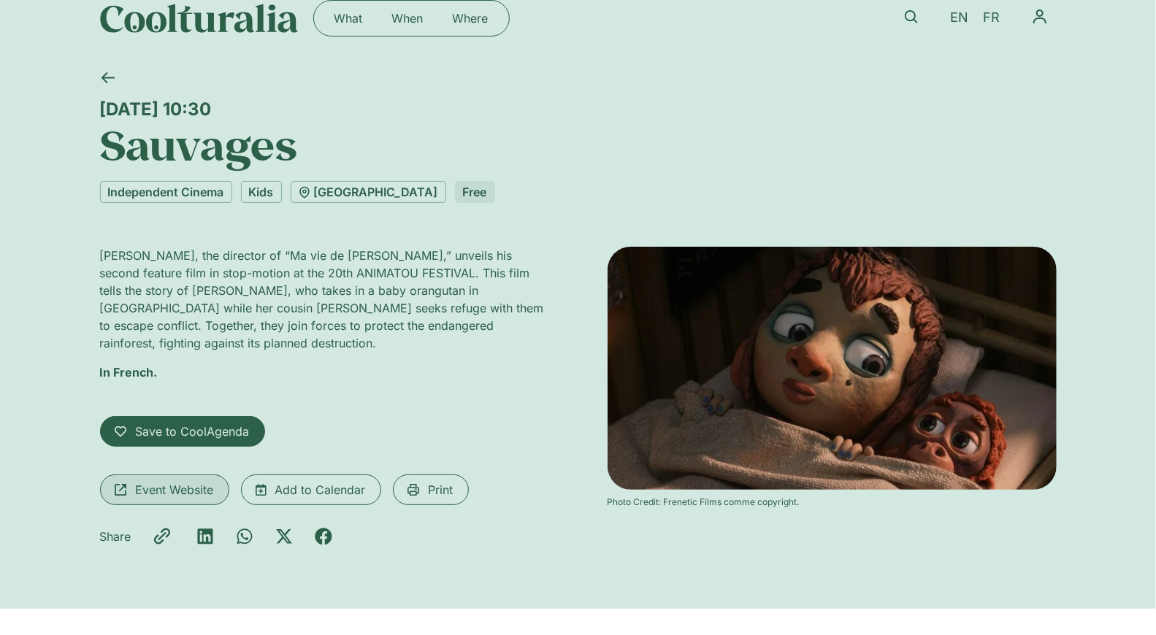
click at [178, 481] on span "Event Website" at bounding box center [175, 490] width 78 height 18
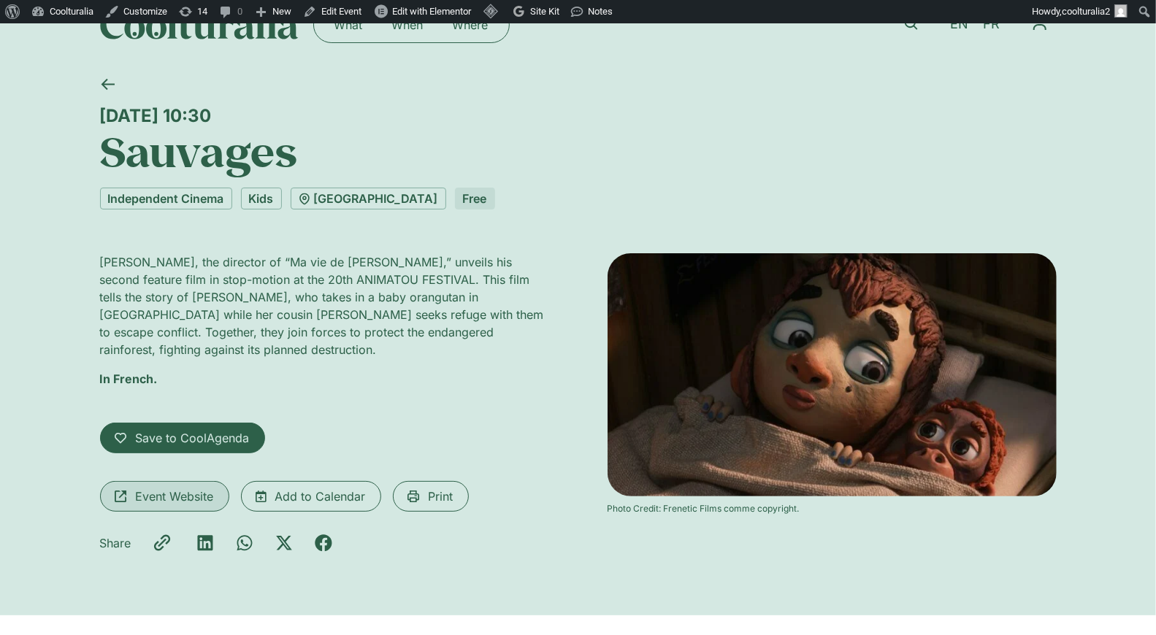
scroll to position [37, 0]
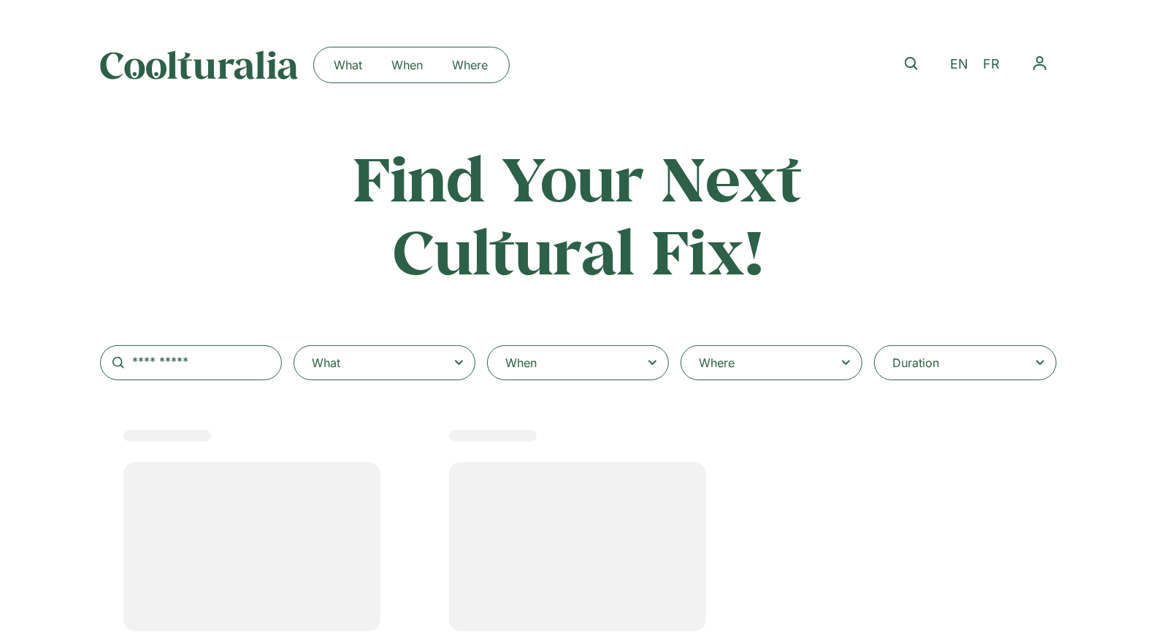
select select "***"
select select
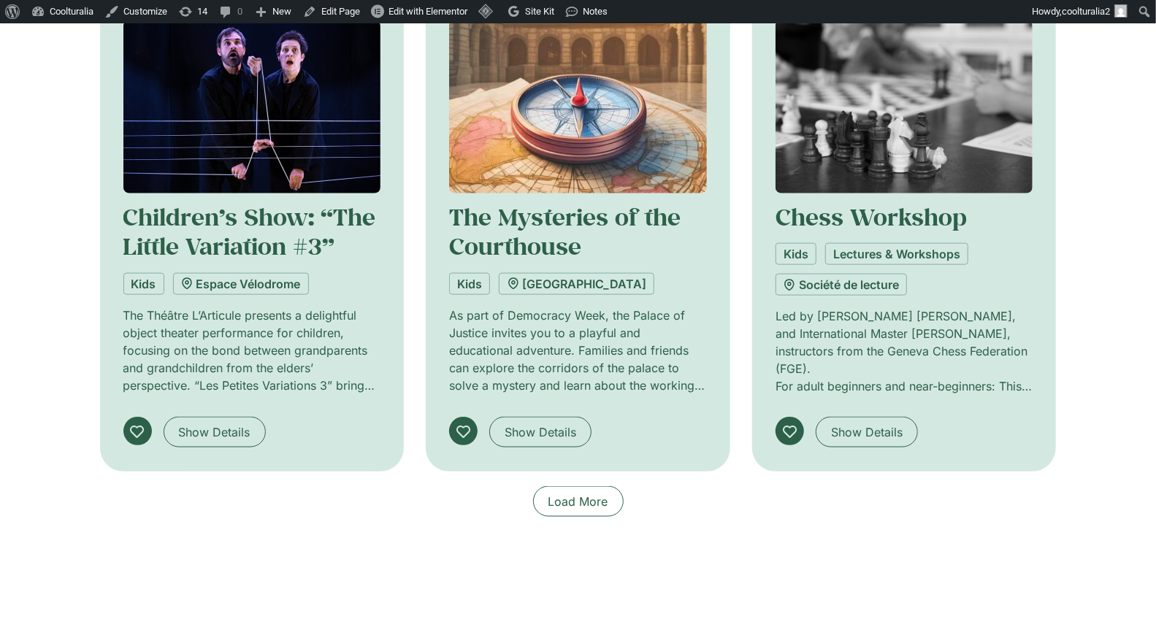
scroll to position [1004, 0]
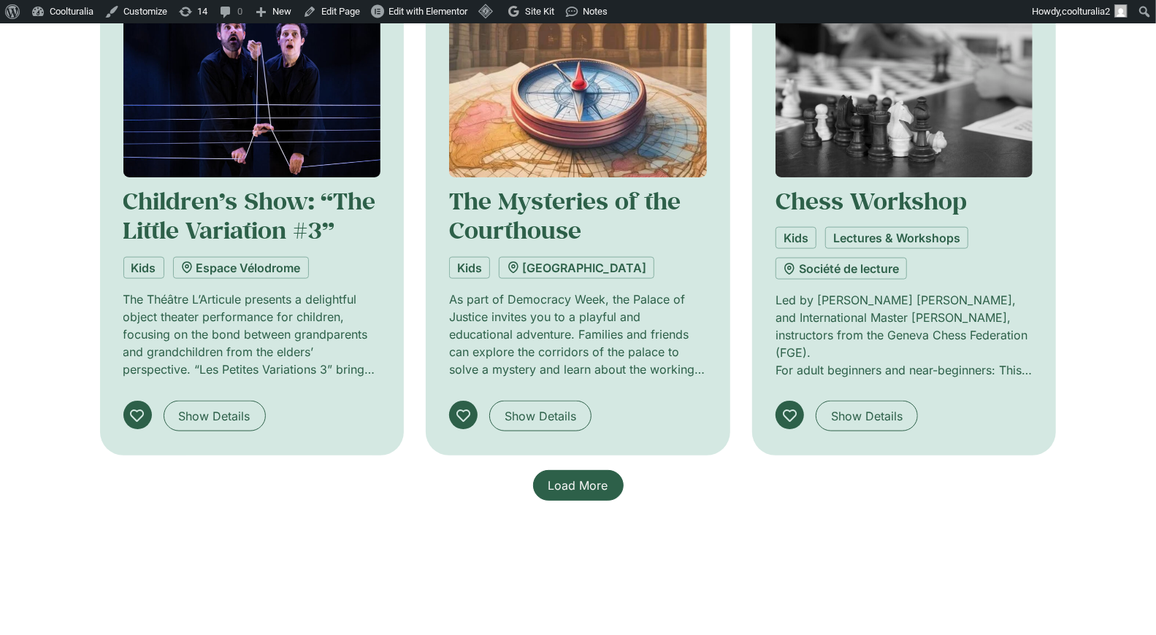
click at [575, 478] on span "Load More" at bounding box center [578, 486] width 60 height 18
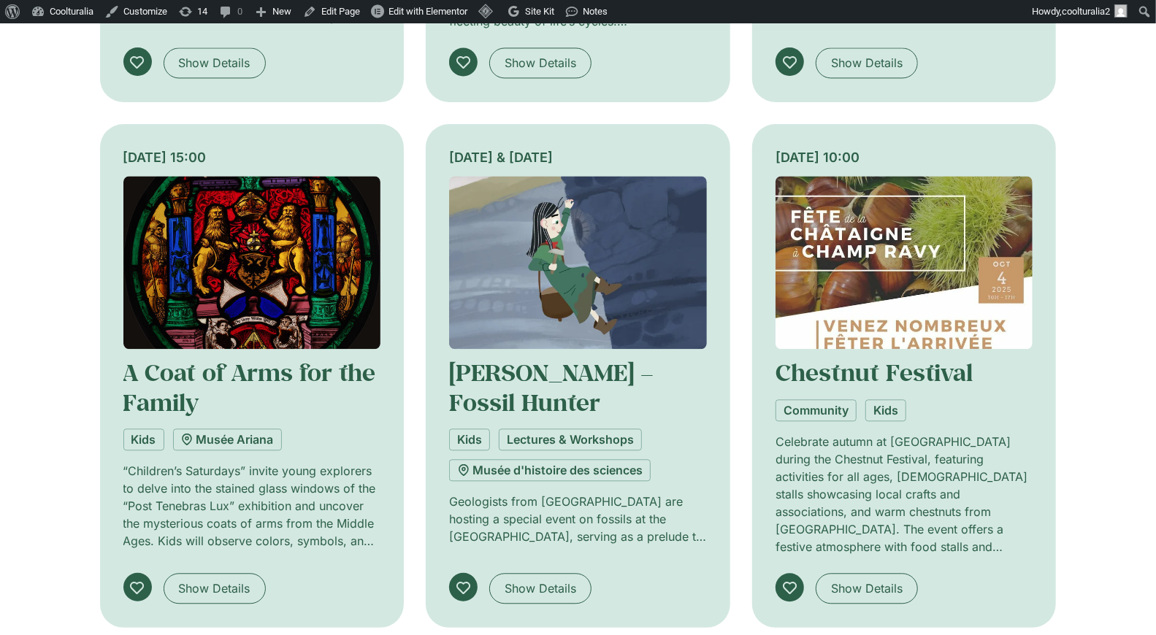
scroll to position [1898, 0]
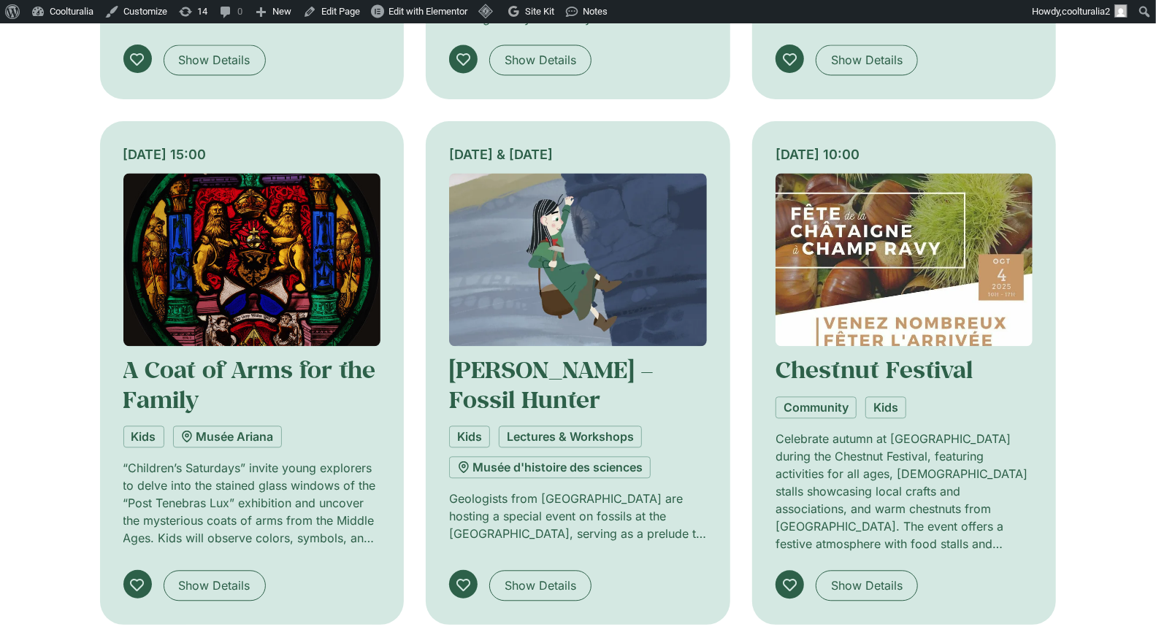
click at [596, 296] on img at bounding box center [578, 259] width 258 height 173
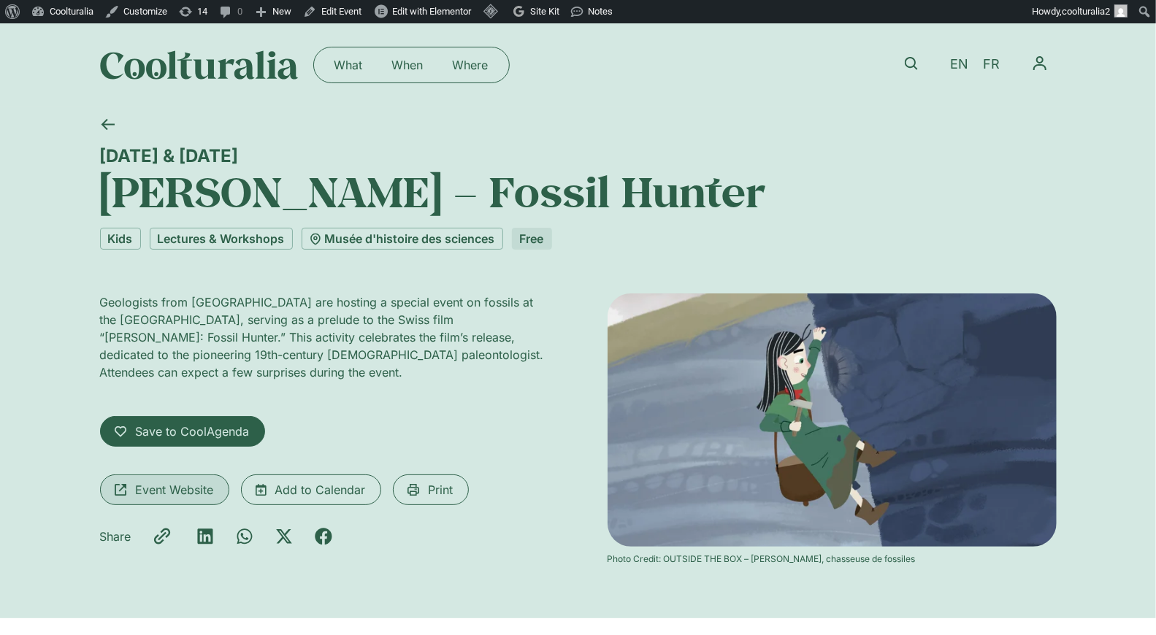
click at [202, 491] on span "Event Website" at bounding box center [175, 490] width 78 height 18
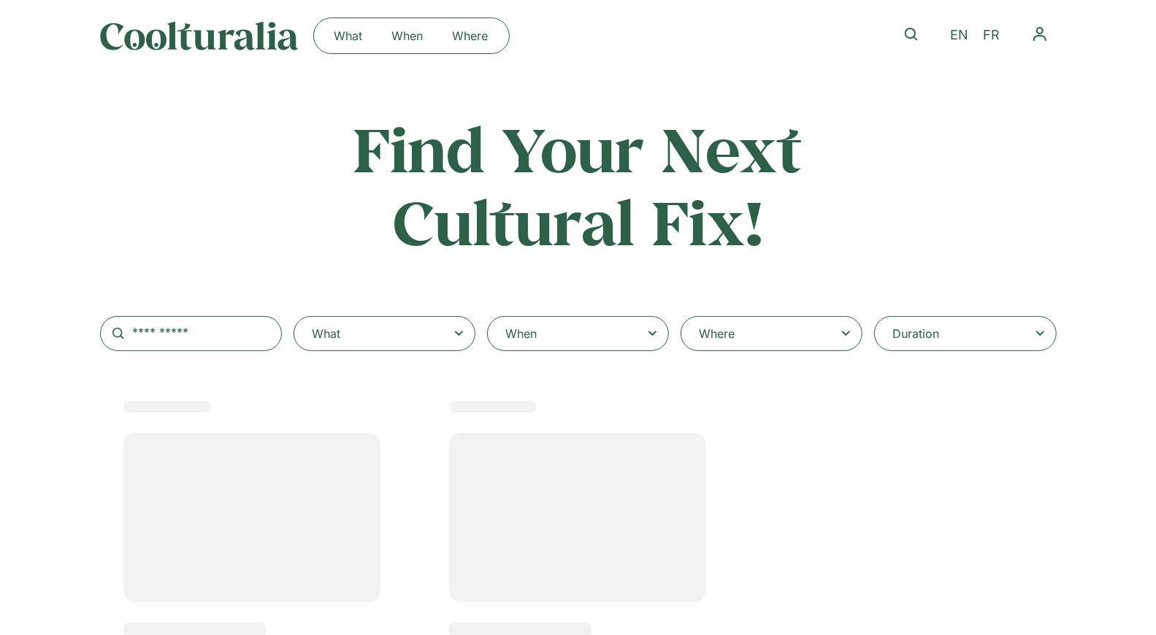
select select "***"
select select
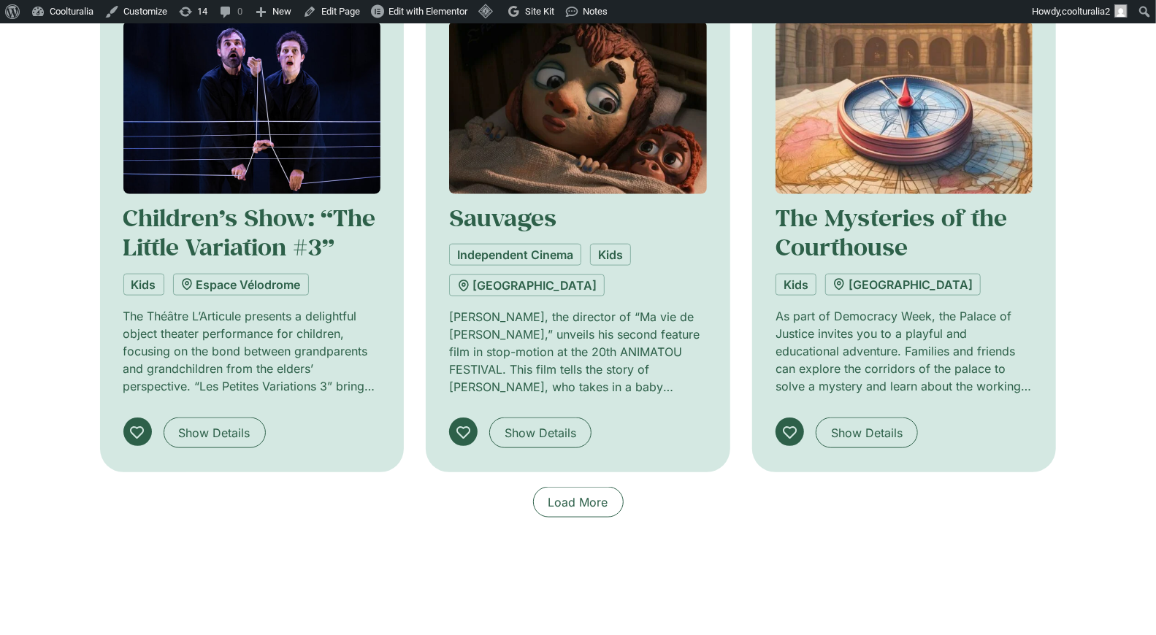
scroll to position [1045, 0]
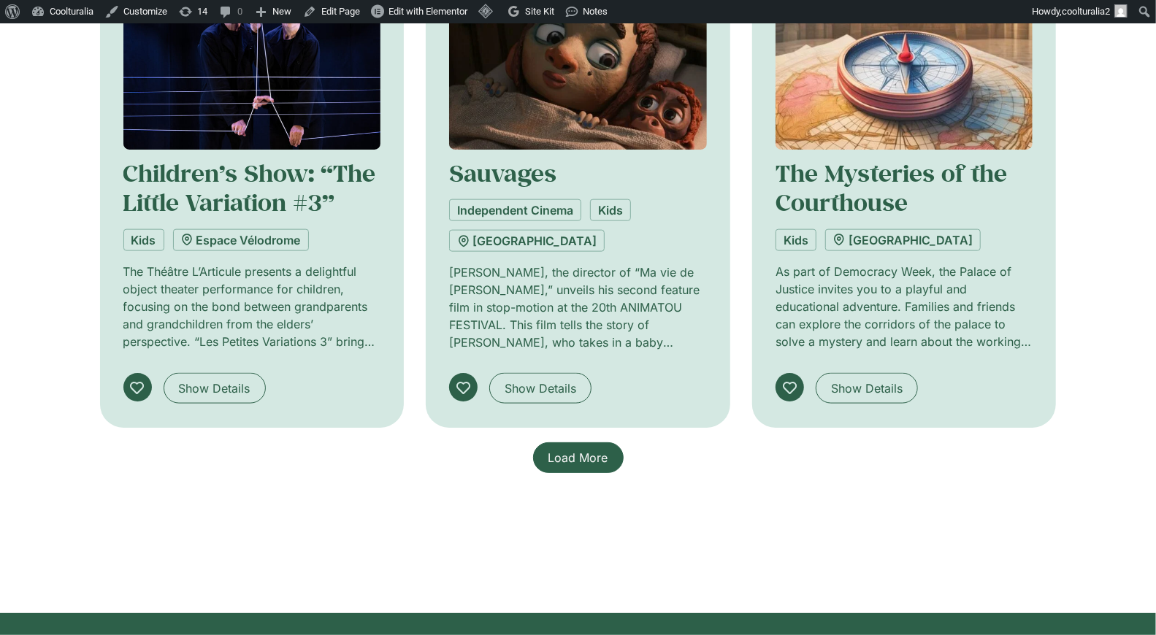
click at [599, 464] on span "Load More" at bounding box center [578, 458] width 60 height 18
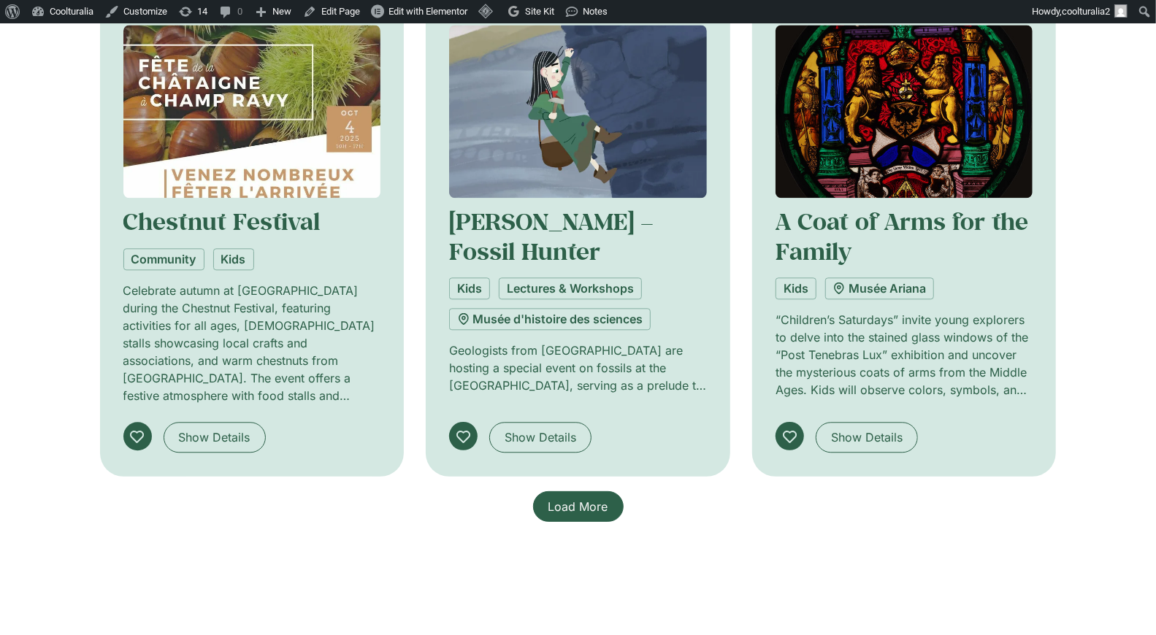
scroll to position [2043, 0]
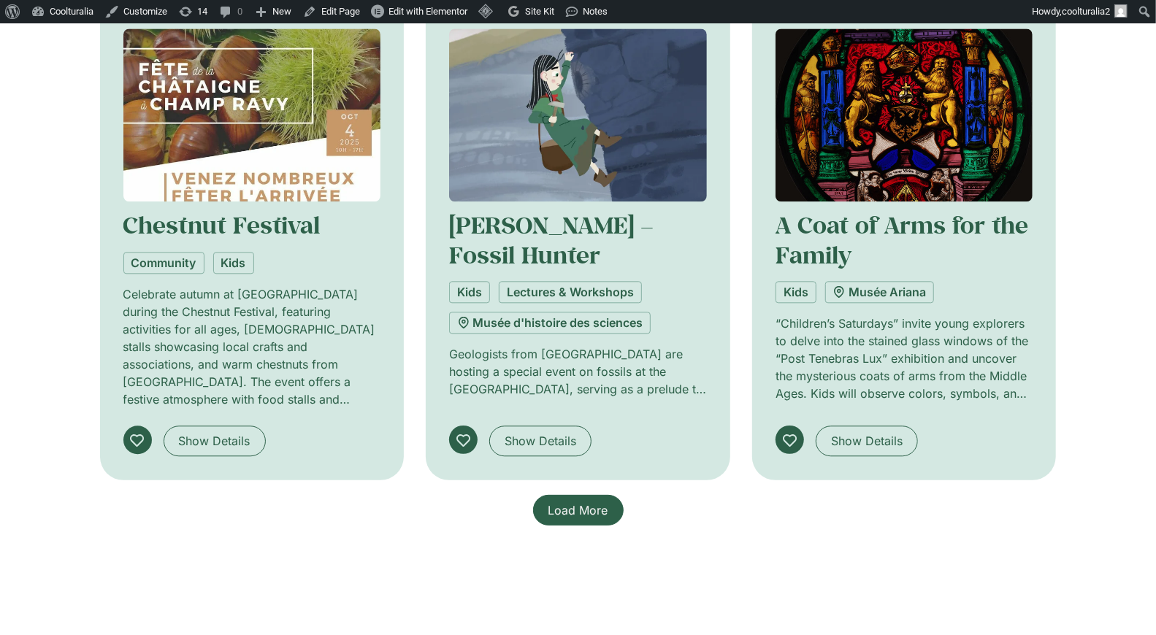
click at [589, 513] on span "Load More" at bounding box center [578, 511] width 60 height 18
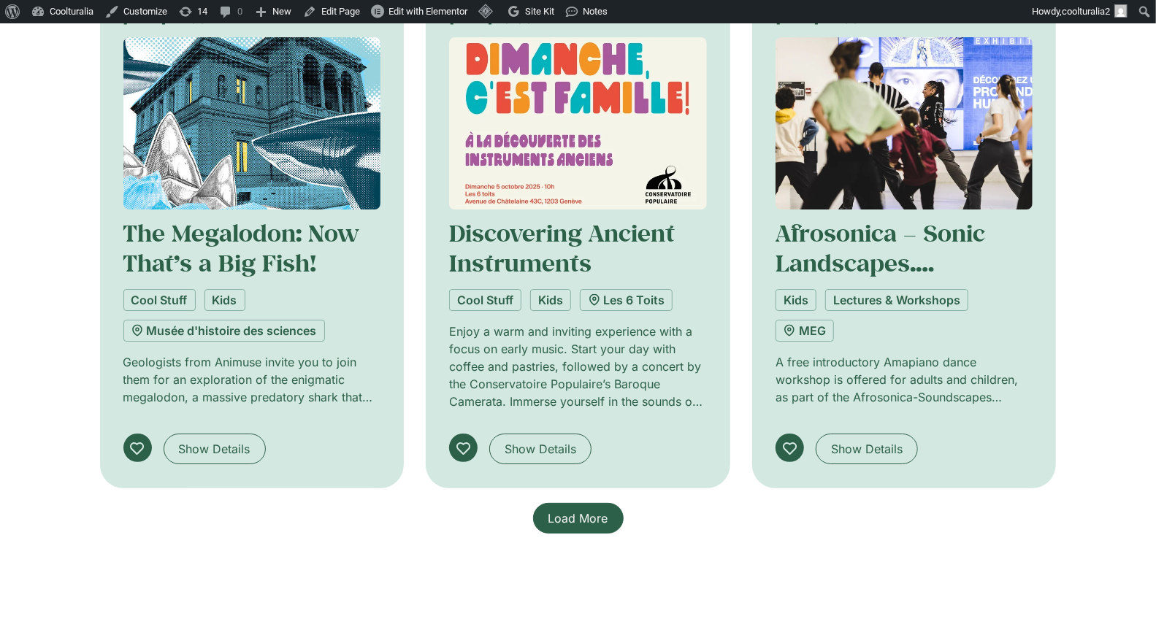
scroll to position [3086, 0]
click at [592, 521] on span "Load More" at bounding box center [578, 518] width 60 height 18
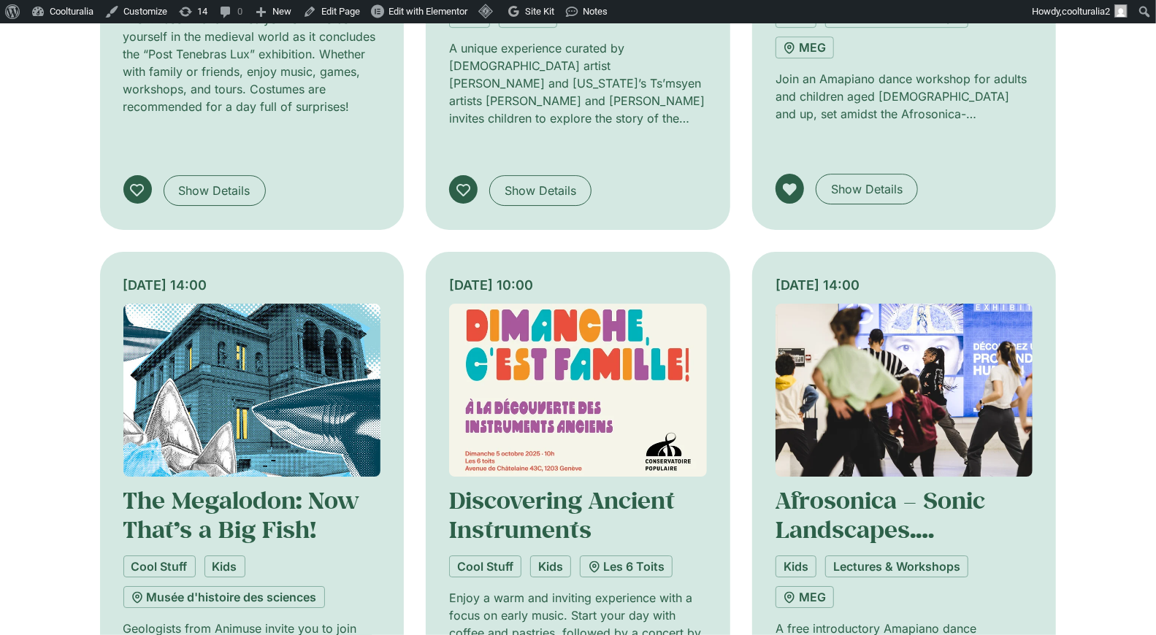
scroll to position [2864, 0]
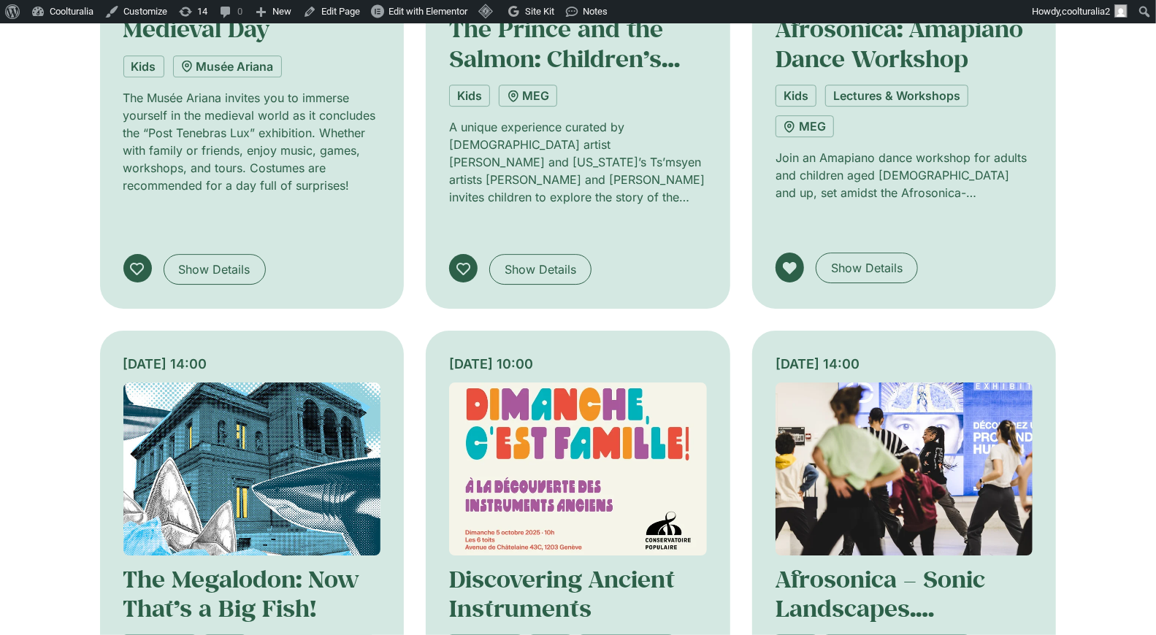
click at [602, 383] on img at bounding box center [578, 469] width 258 height 173
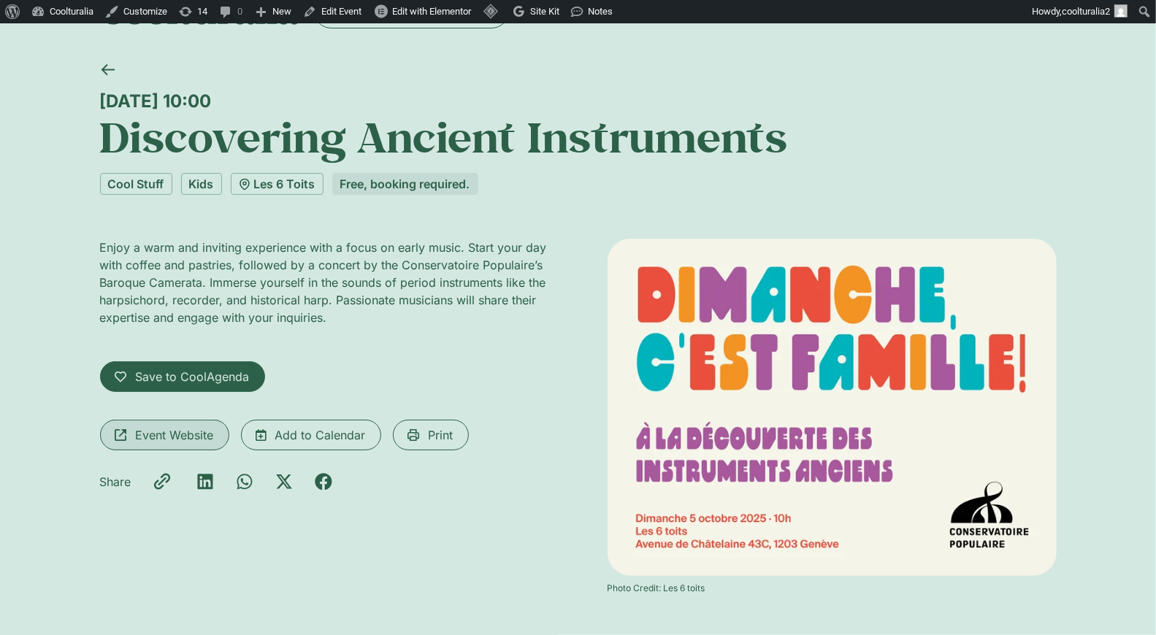
scroll to position [52, 0]
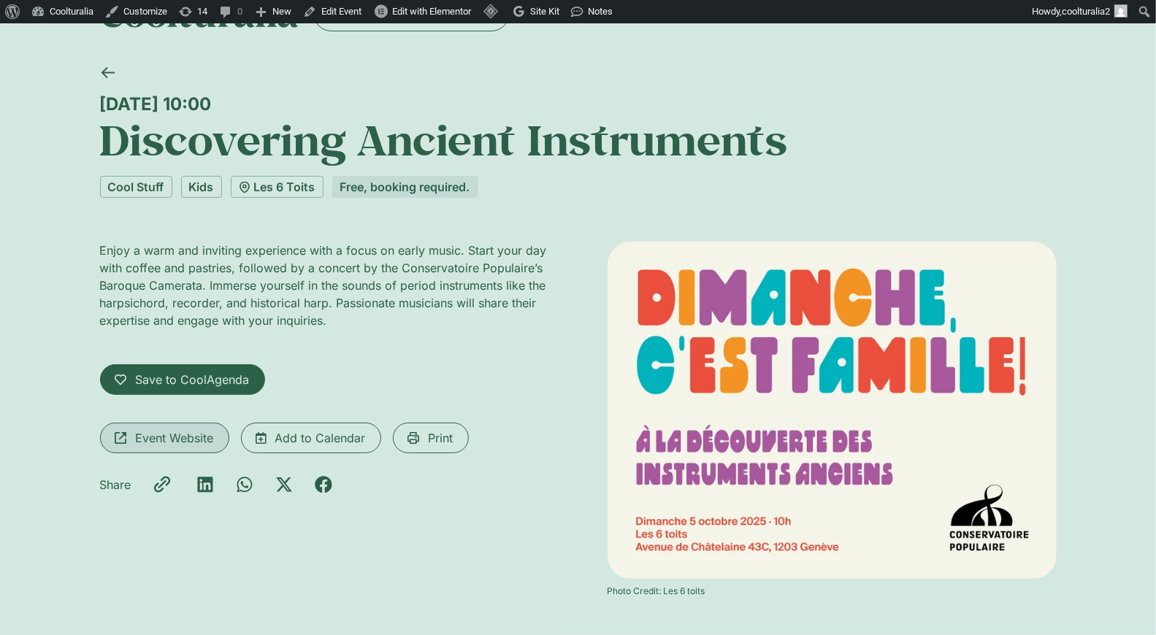
click at [196, 430] on span "Event Website" at bounding box center [175, 438] width 78 height 18
click at [107, 67] on icon at bounding box center [107, 72] width 13 height 11
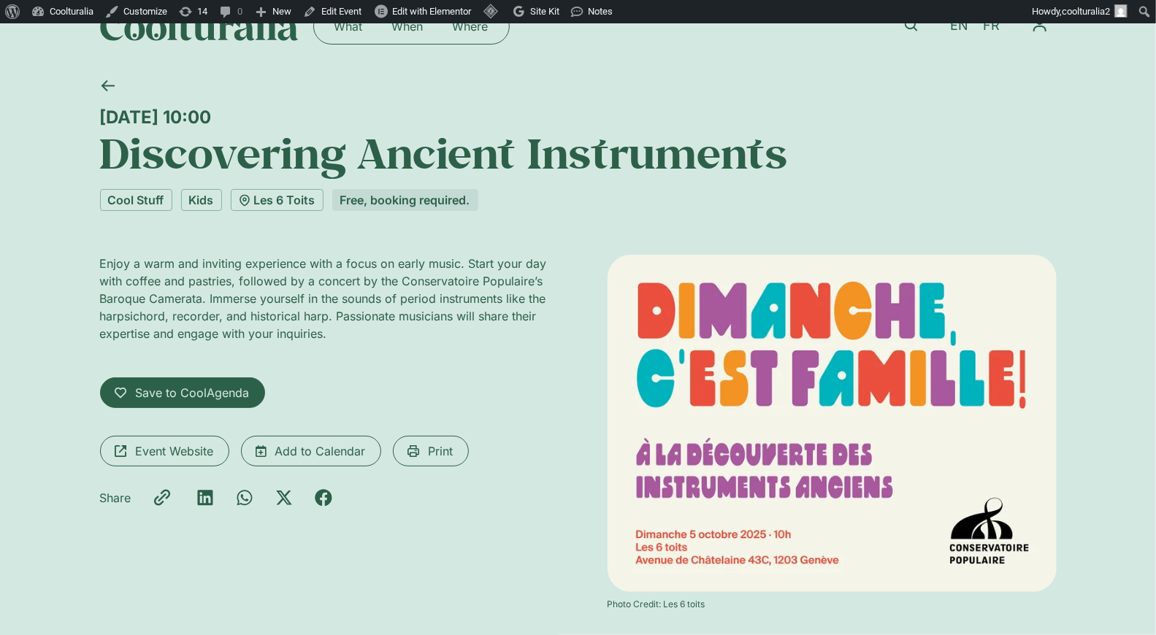
scroll to position [0, 0]
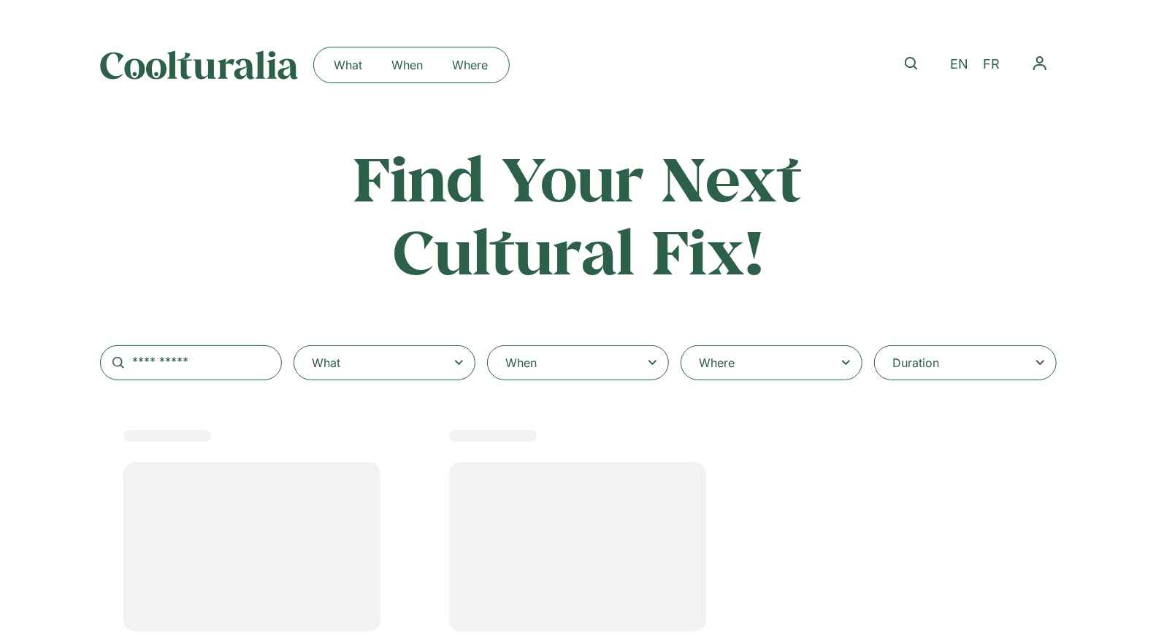
select select "***"
select select
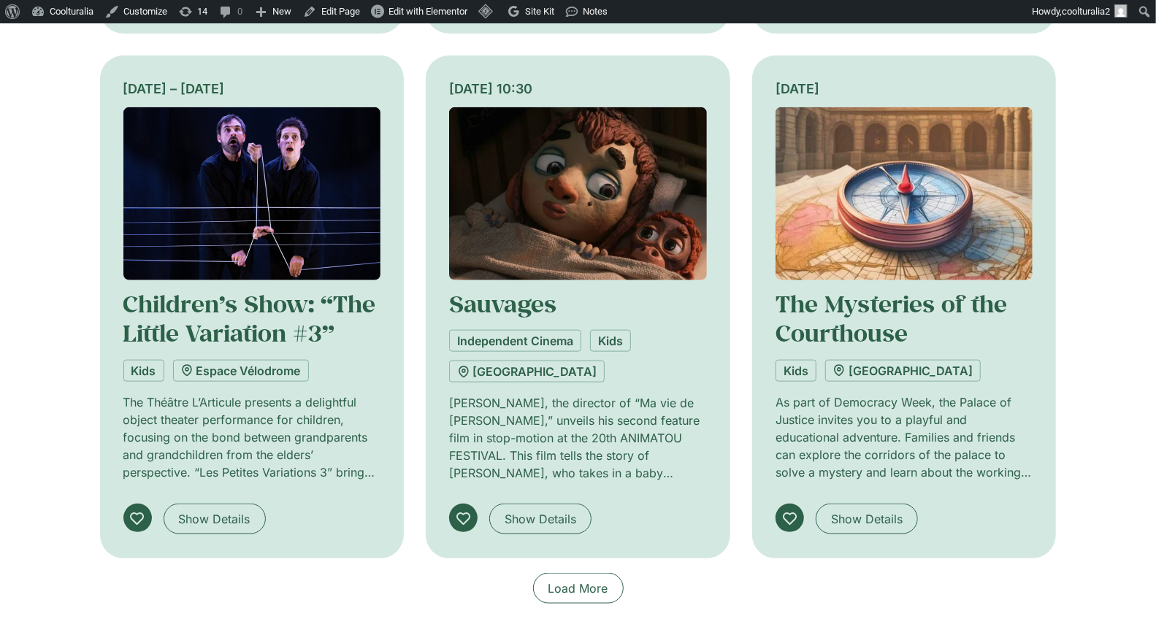
scroll to position [1107, 0]
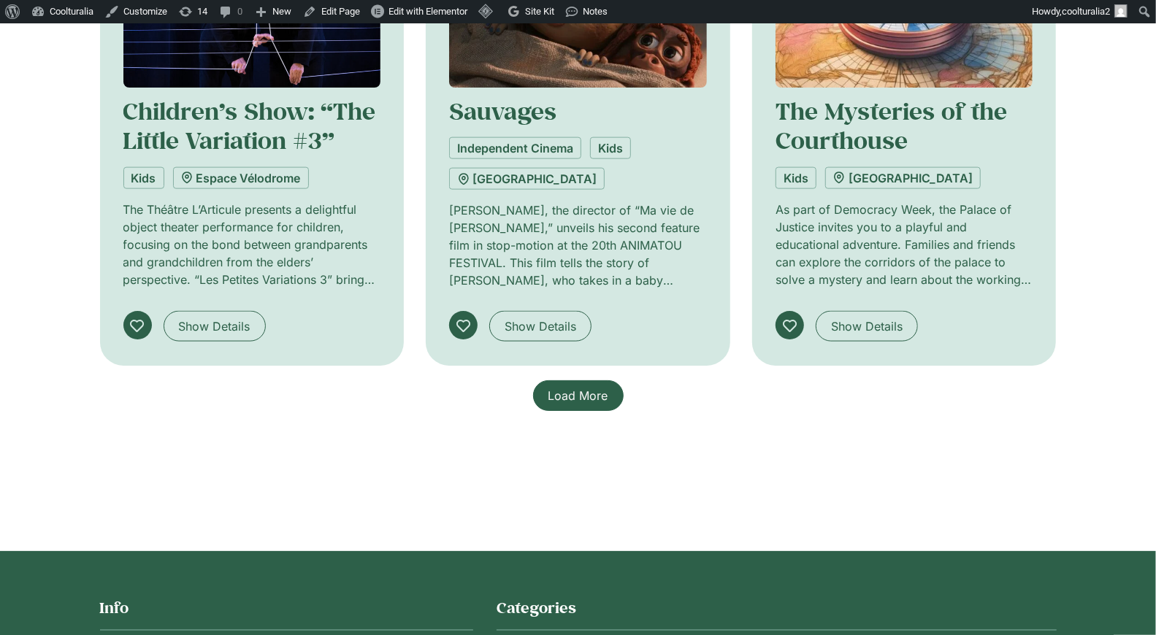
click at [600, 401] on span "Load More" at bounding box center [578, 396] width 60 height 18
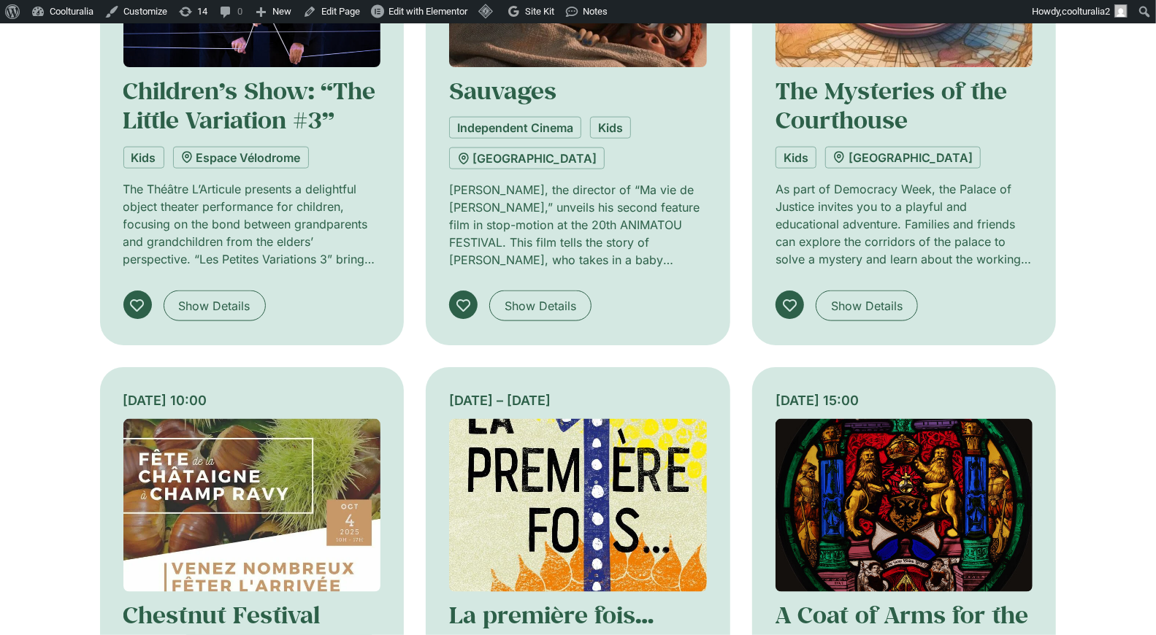
scroll to position [1122, 0]
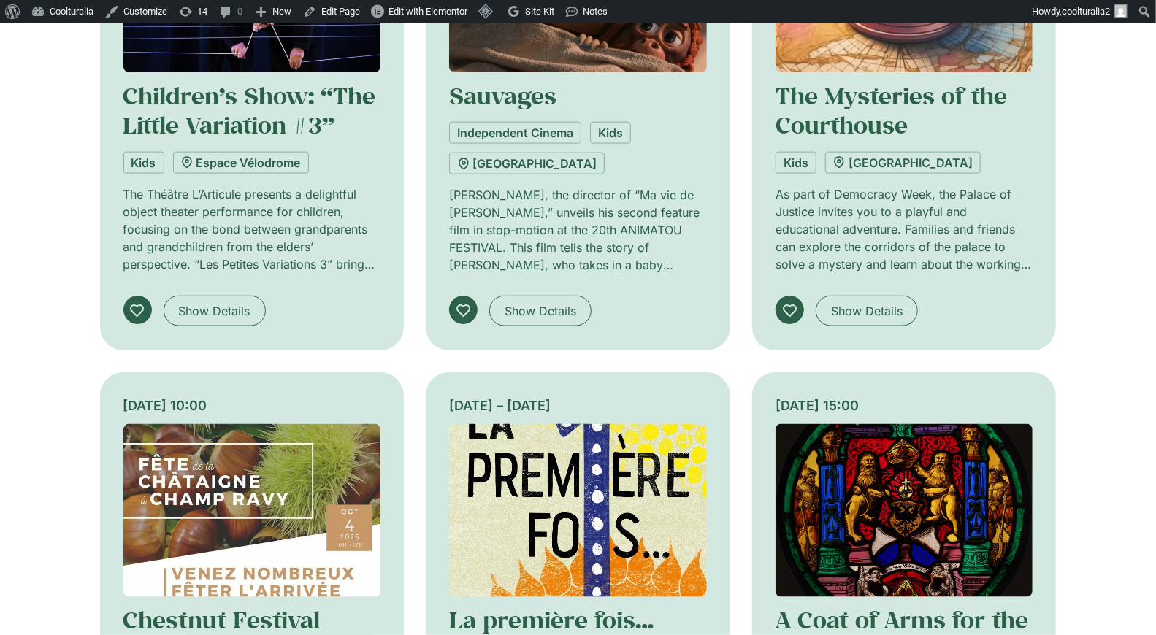
click at [976, 497] on img at bounding box center [904, 510] width 258 height 173
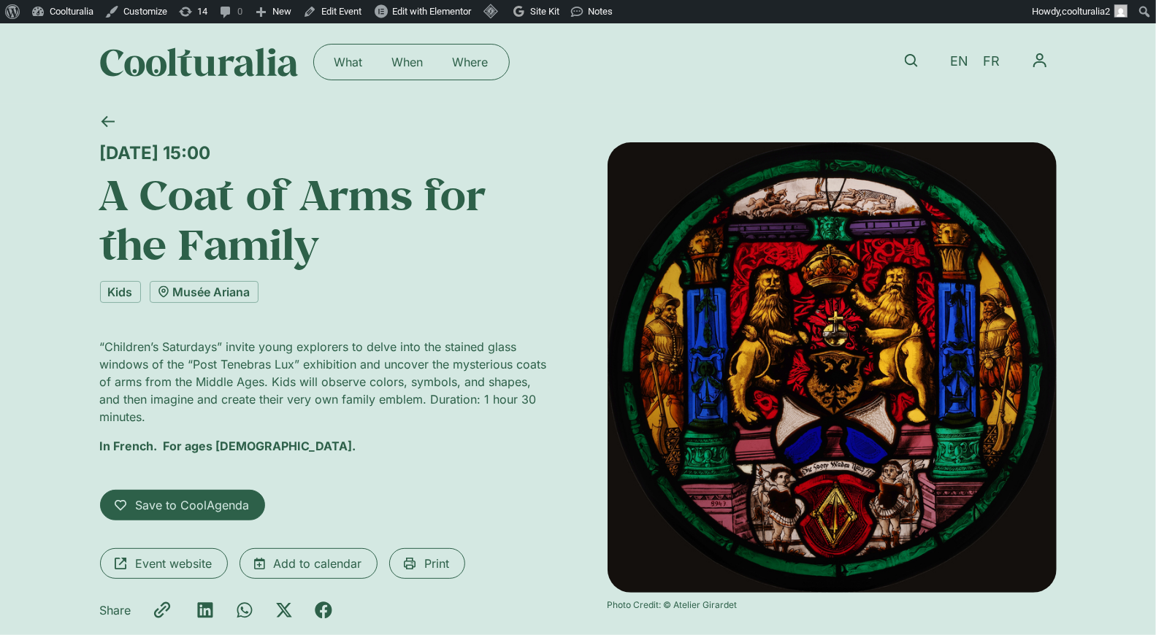
scroll to position [6, 0]
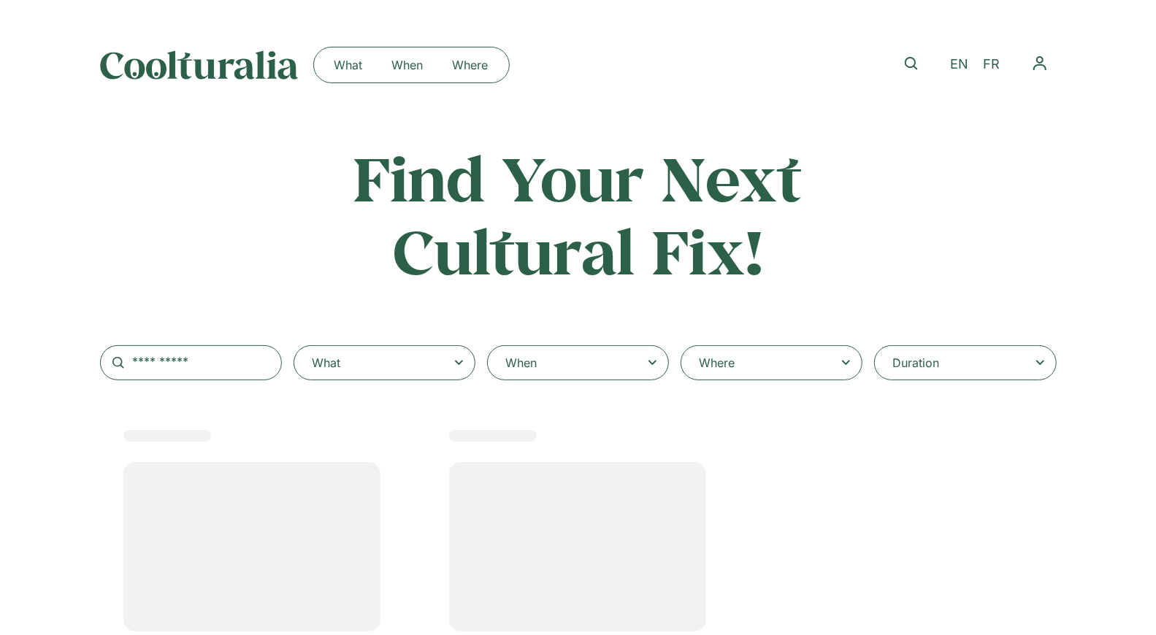
select select "***"
select select
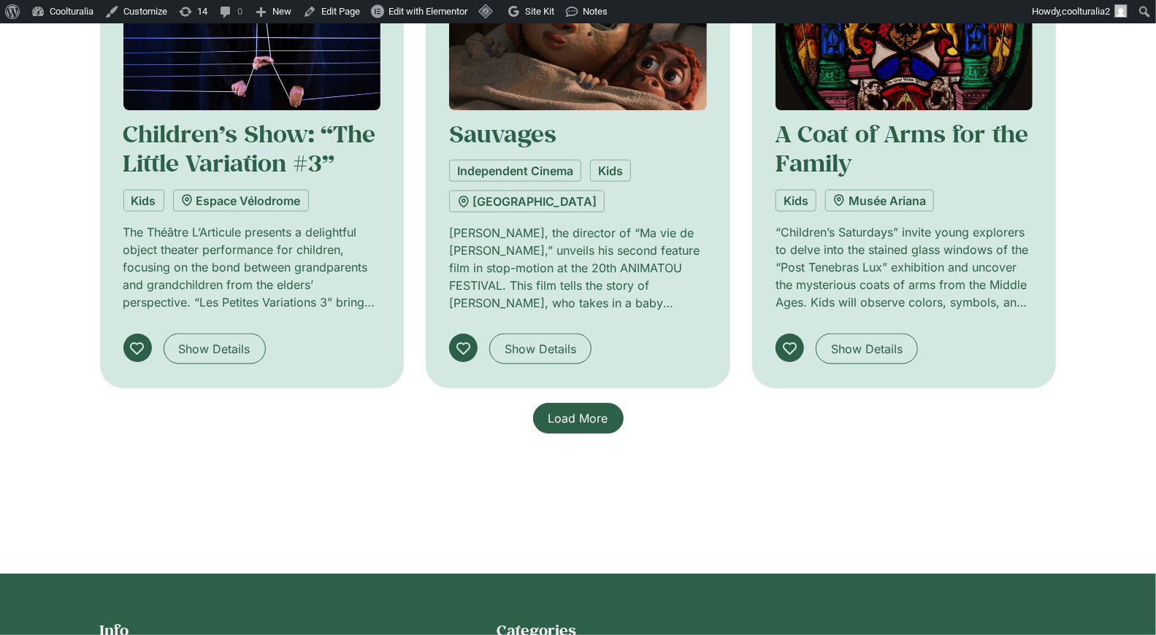
scroll to position [1082, 0]
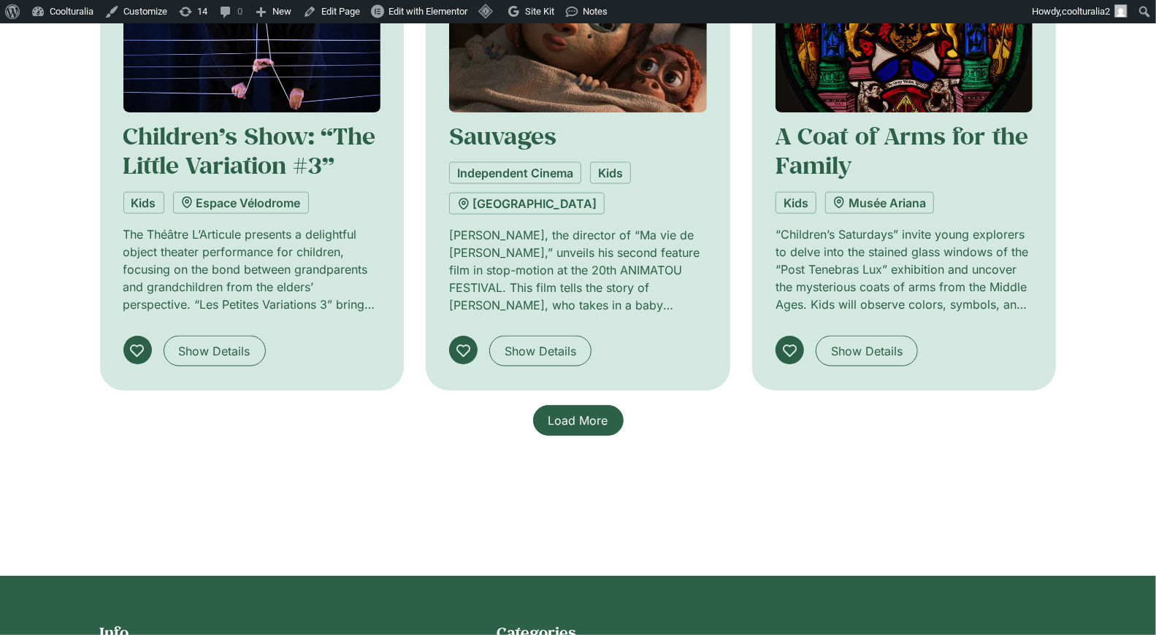
click at [575, 422] on span "Load More" at bounding box center [578, 421] width 60 height 18
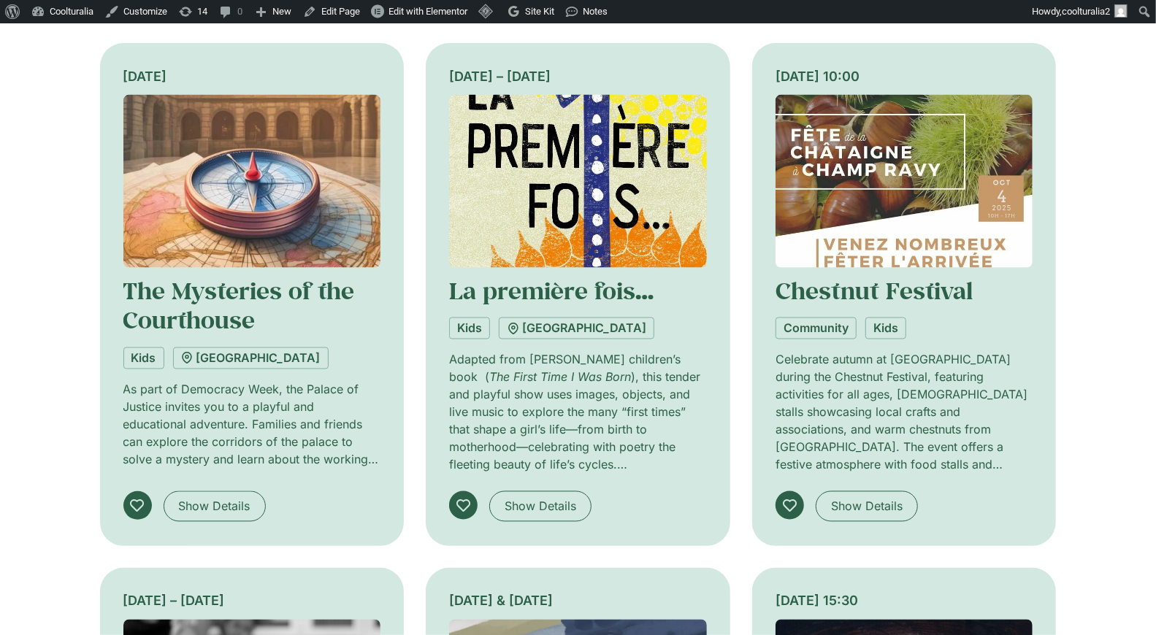
click at [508, 160] on img at bounding box center [578, 181] width 258 height 173
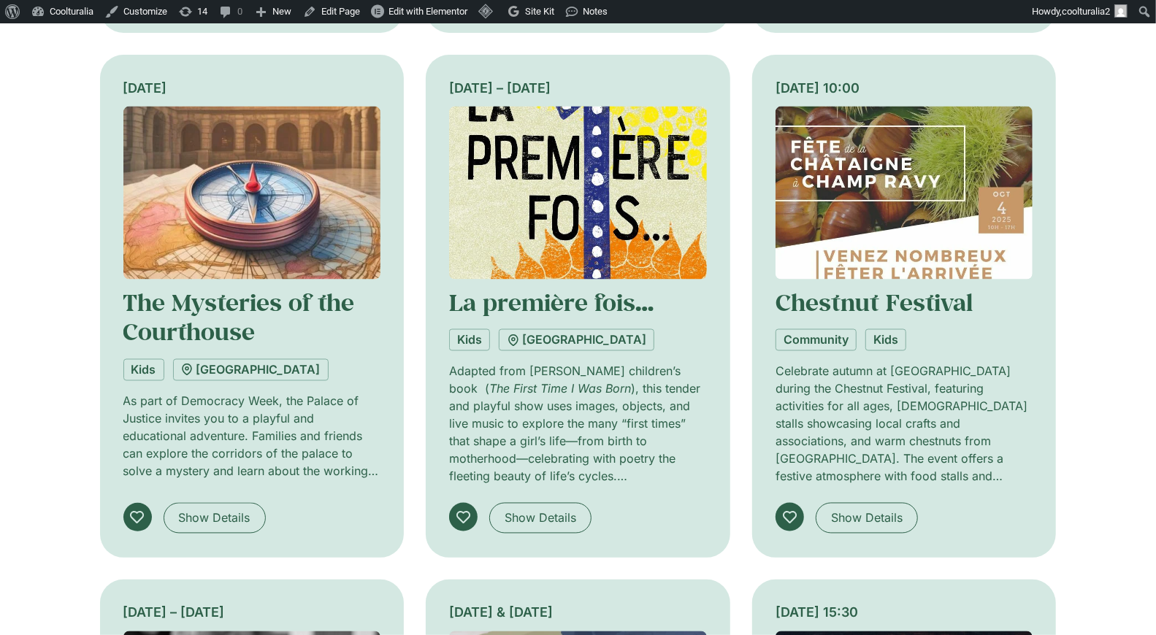
scroll to position [1437, 0]
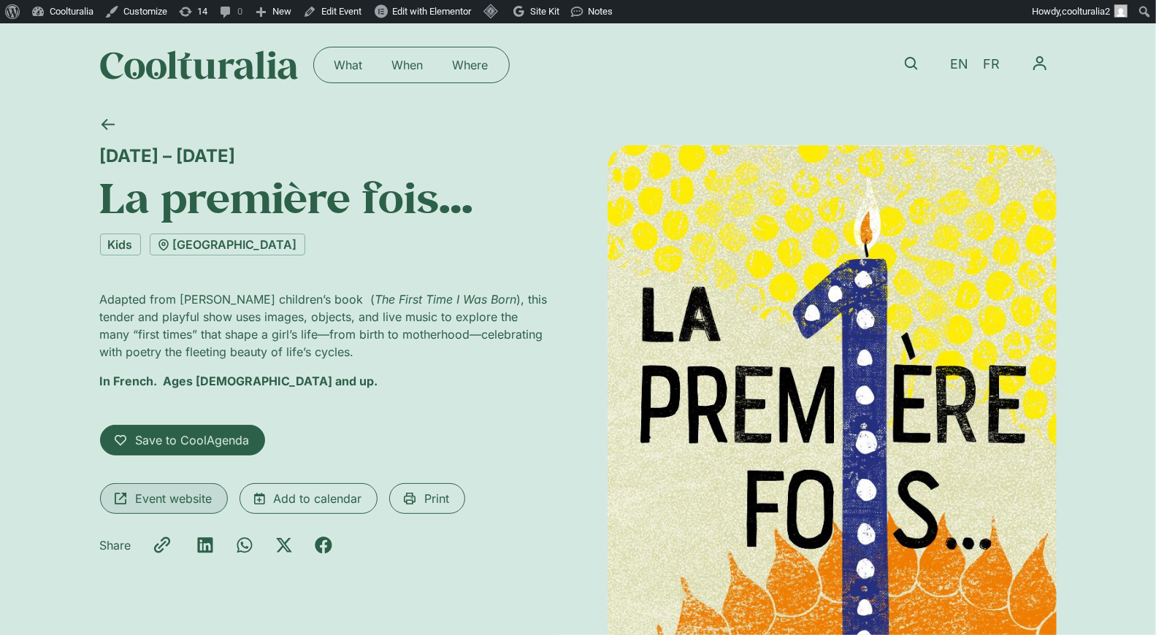
click at [169, 500] on span "Event website" at bounding box center [174, 499] width 77 height 18
click at [111, 125] on icon at bounding box center [107, 124] width 13 height 11
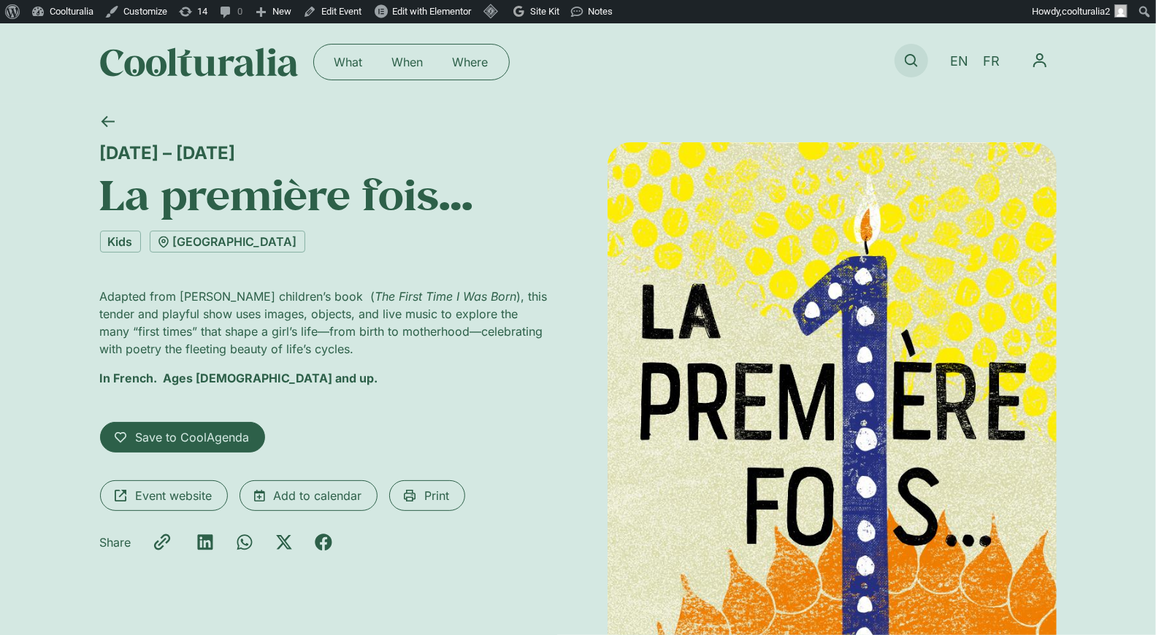
click at [910, 62] on icon at bounding box center [911, 60] width 13 height 13
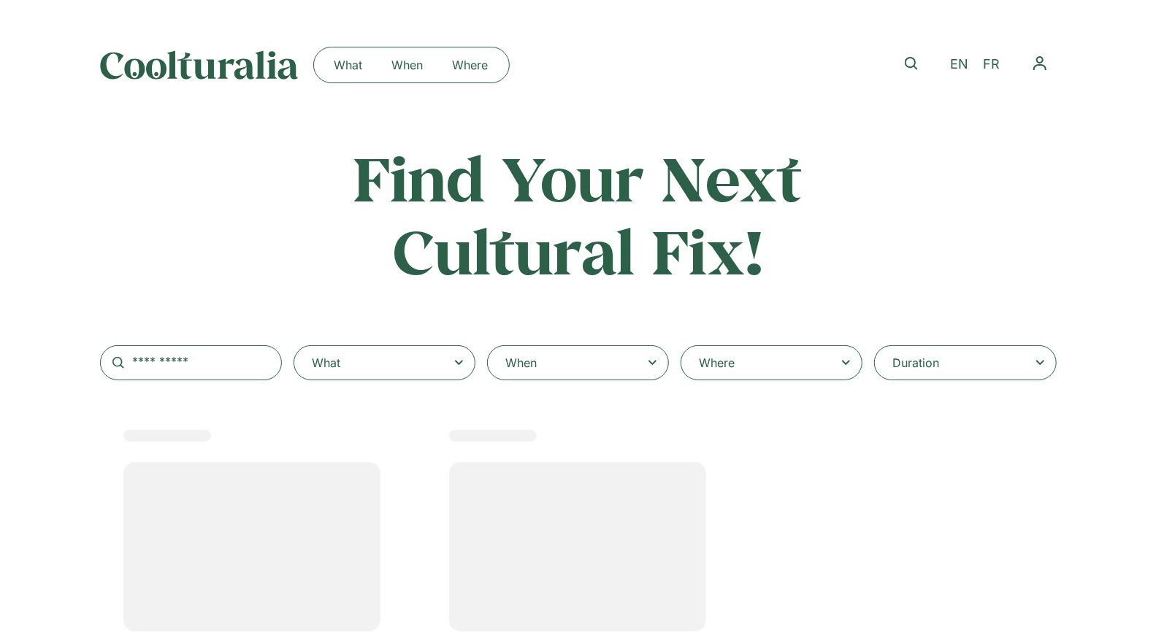
select select
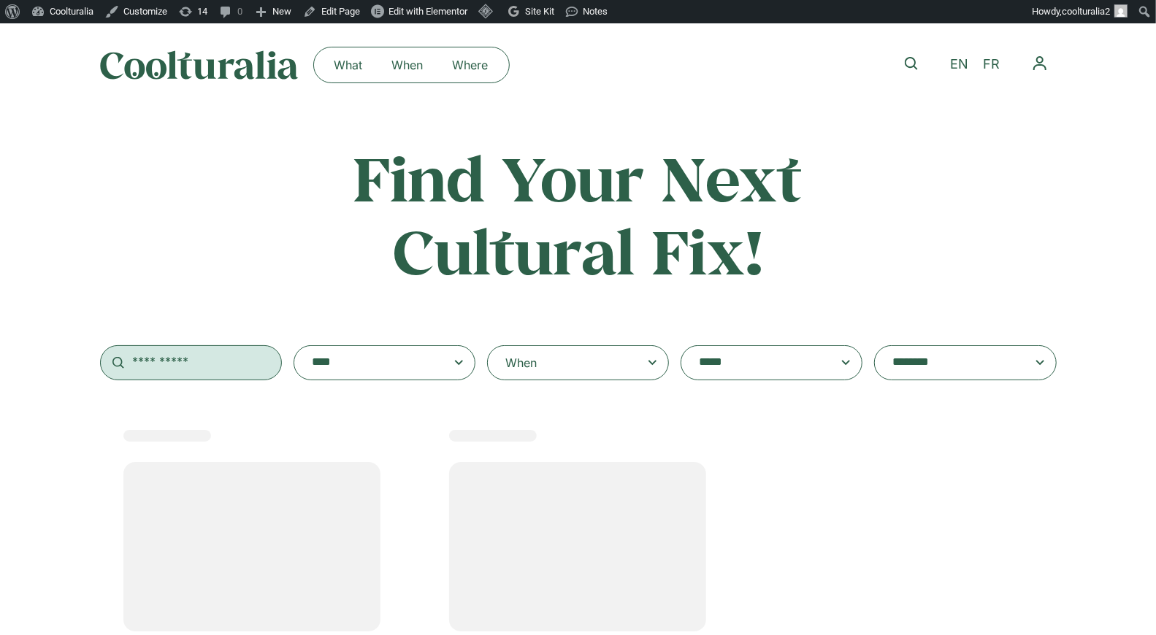
click at [190, 366] on input "text" at bounding box center [191, 362] width 182 height 35
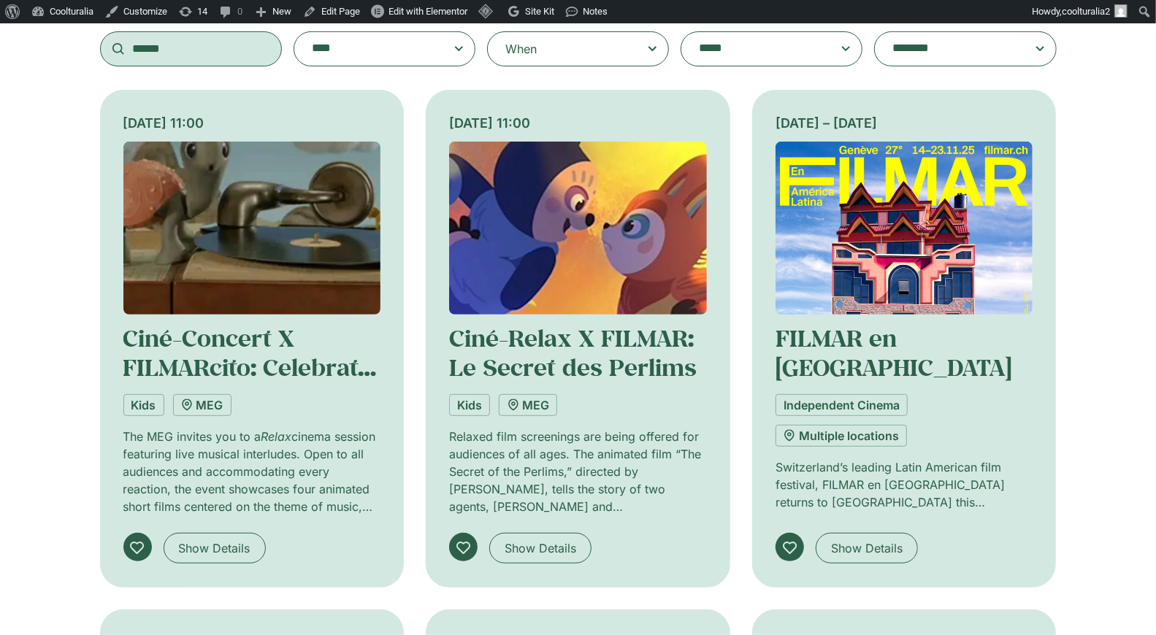
scroll to position [317, 0]
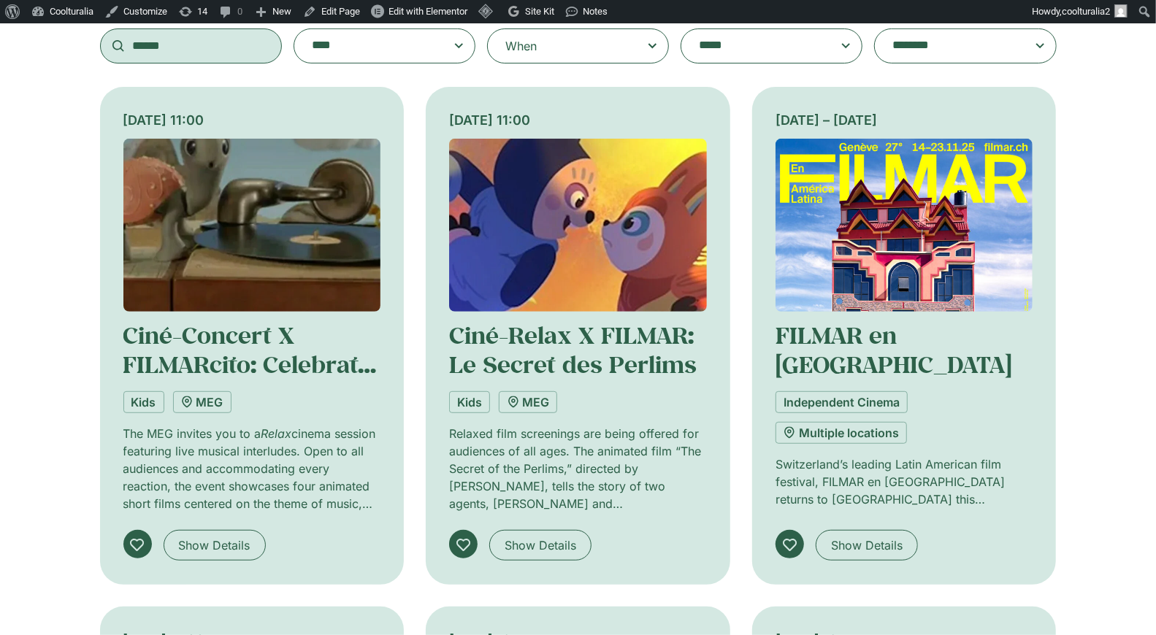
click at [183, 53] on input "******" at bounding box center [191, 45] width 182 height 35
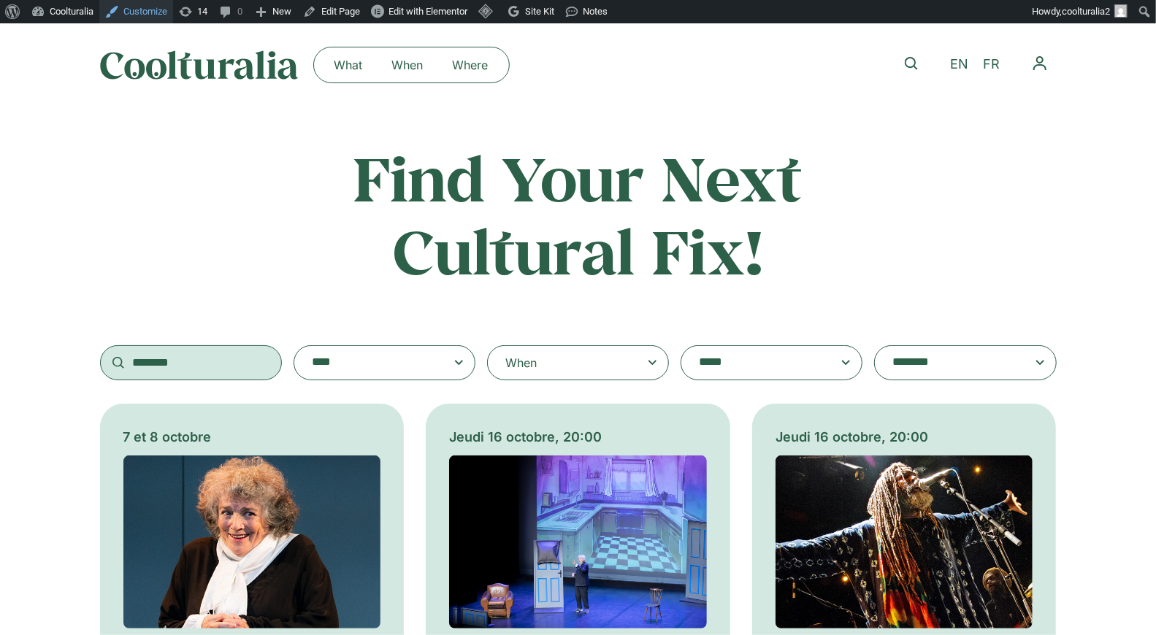
type input "********"
